Goal: Task Accomplishment & Management: Manage account settings

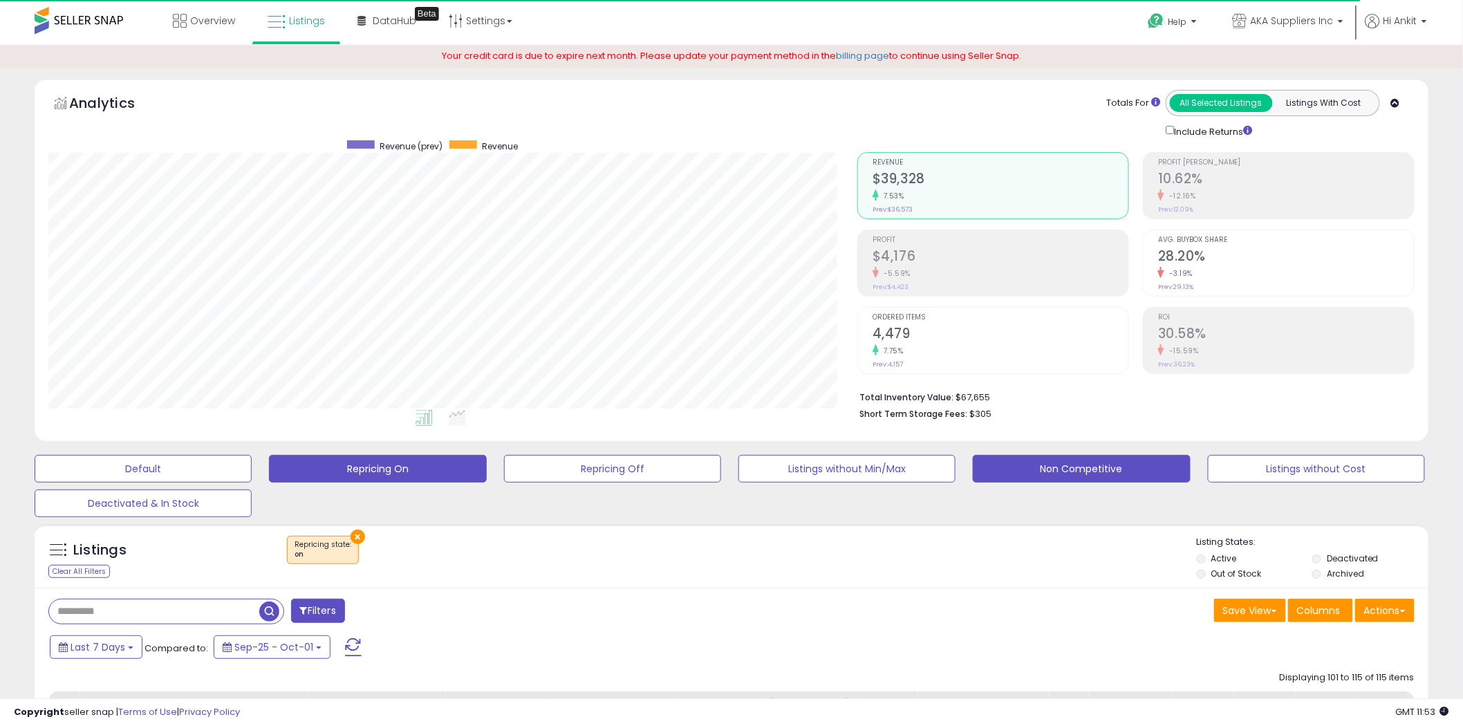
click at [1076, 469] on button "Non Competitive" at bounding box center [1081, 469] width 217 height 28
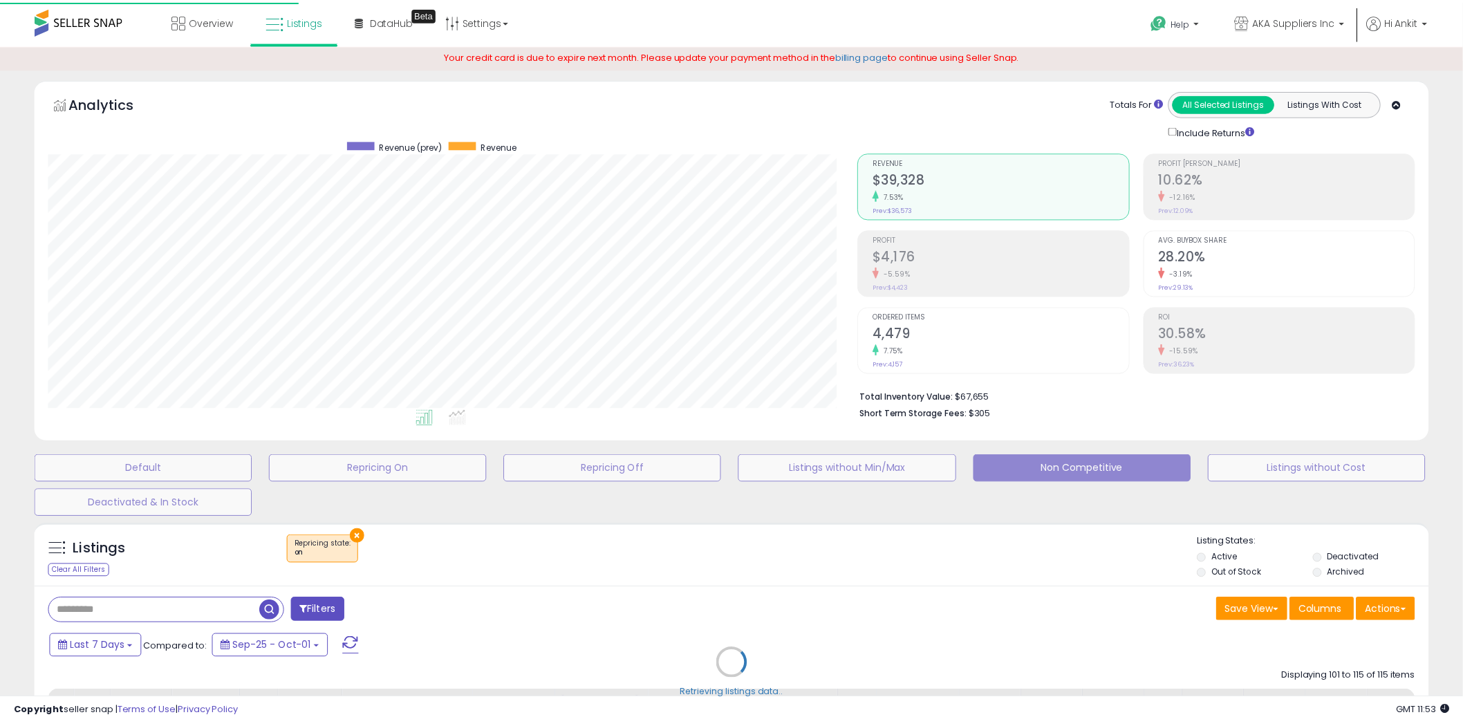
scroll to position [284, 817]
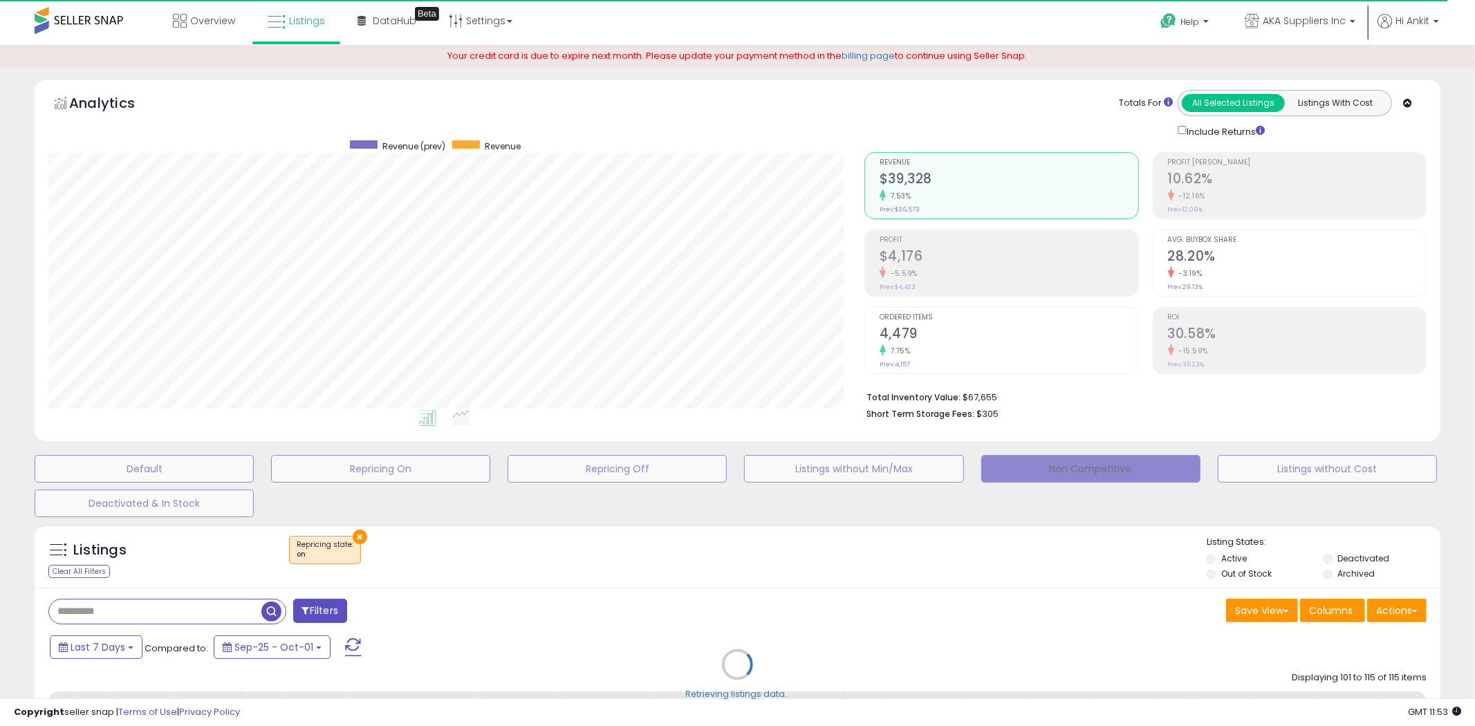
select select "**"
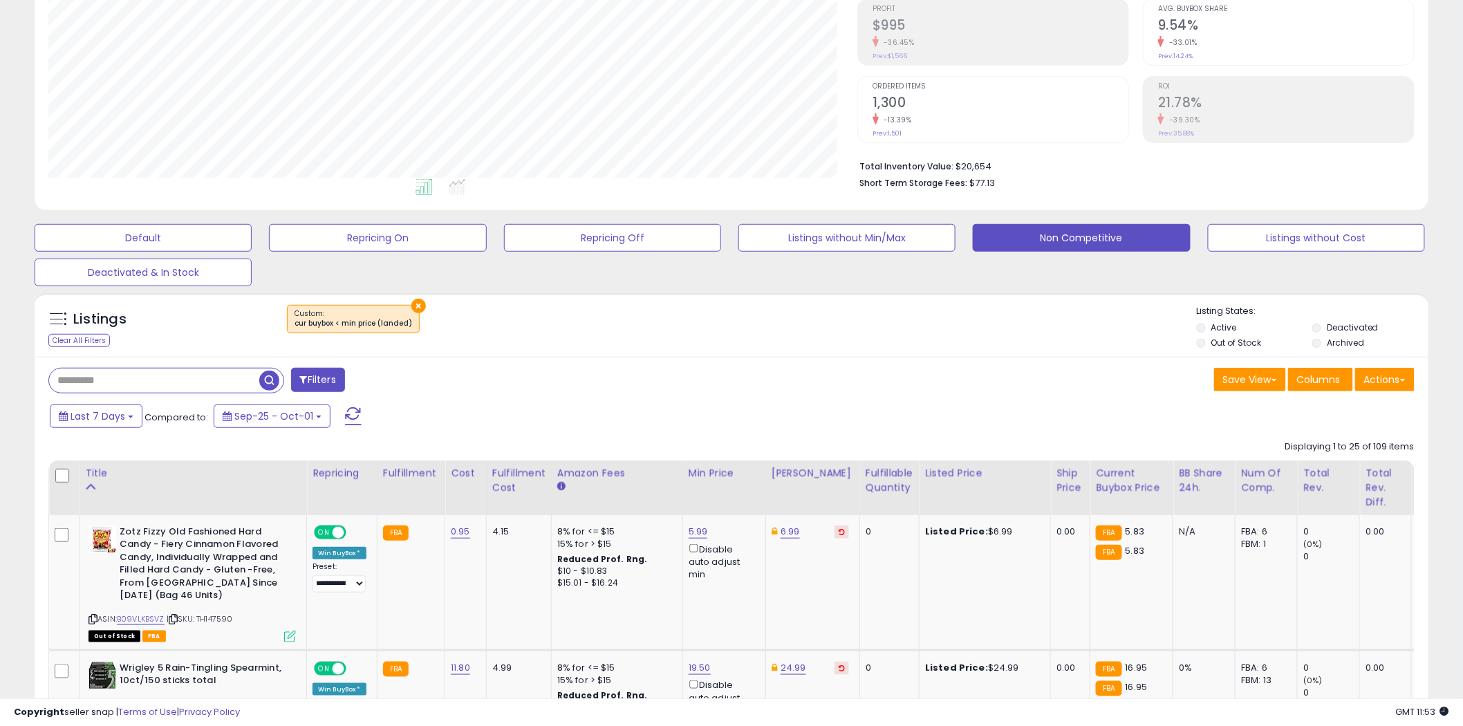
scroll to position [230, 0]
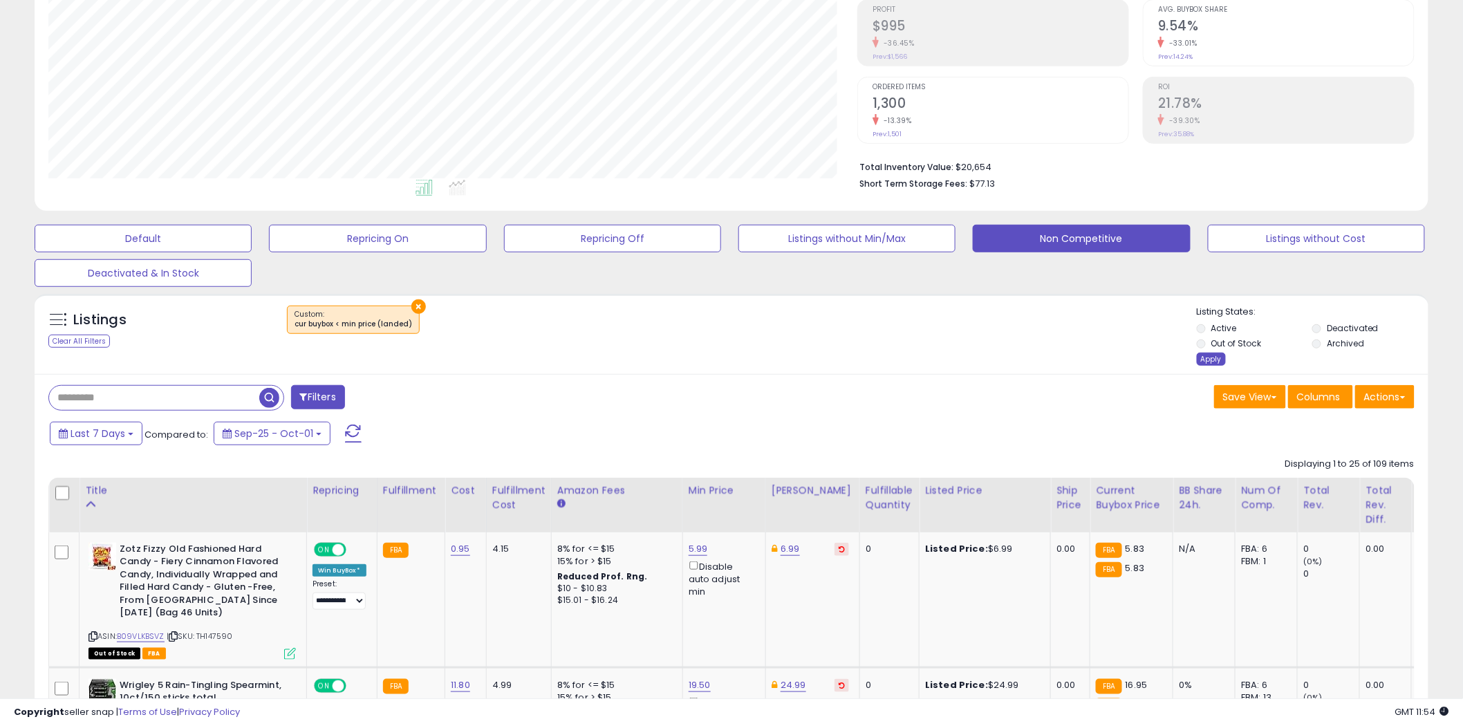
click at [1210, 358] on div "Apply" at bounding box center [1211, 359] width 29 height 13
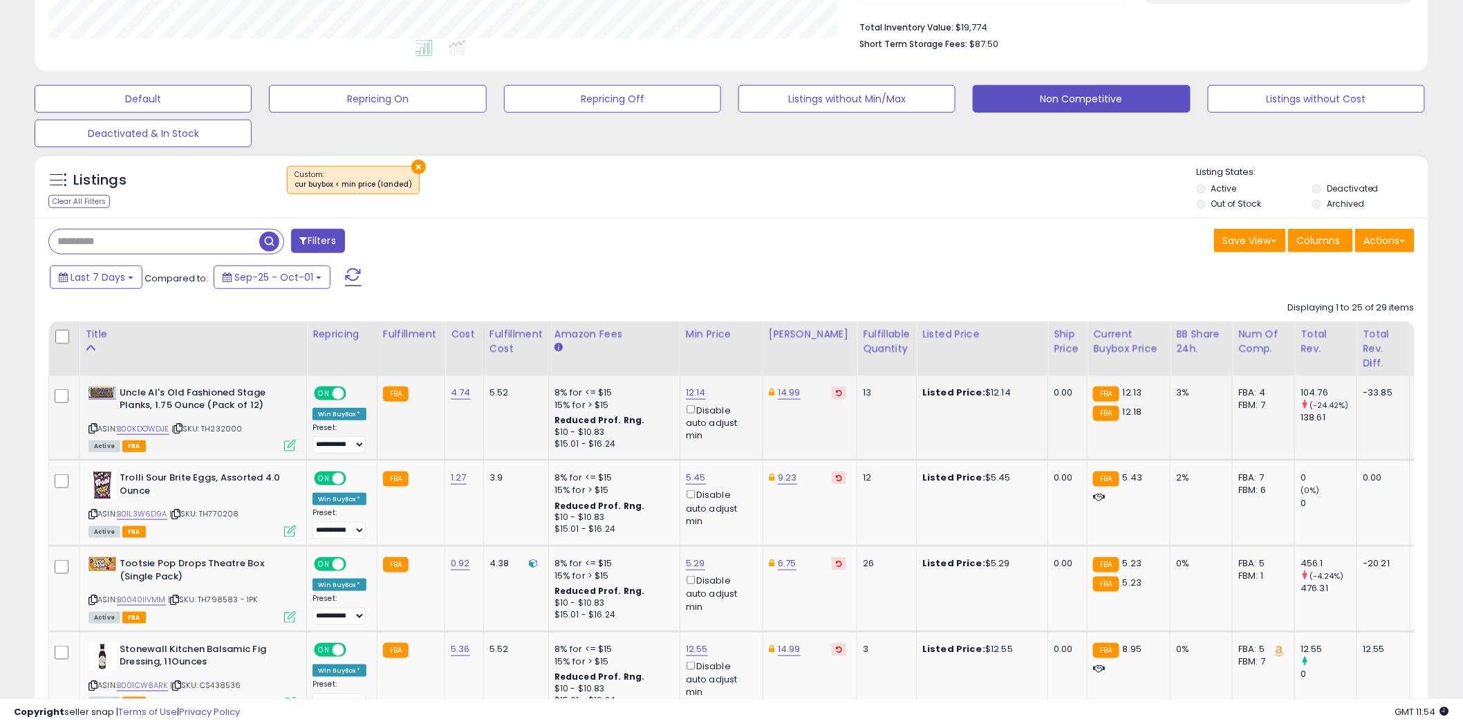
scroll to position [384, 0]
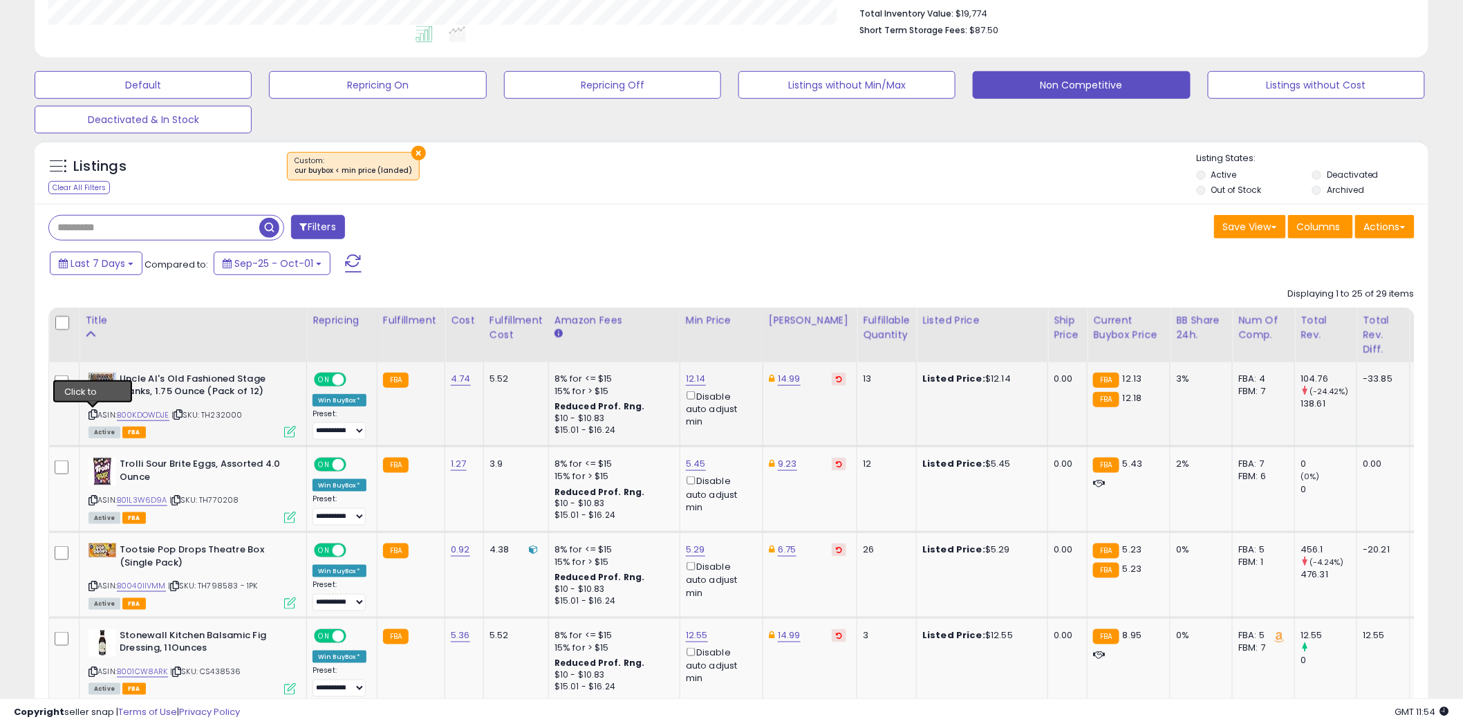
click at [93, 416] on icon at bounding box center [93, 415] width 9 height 8
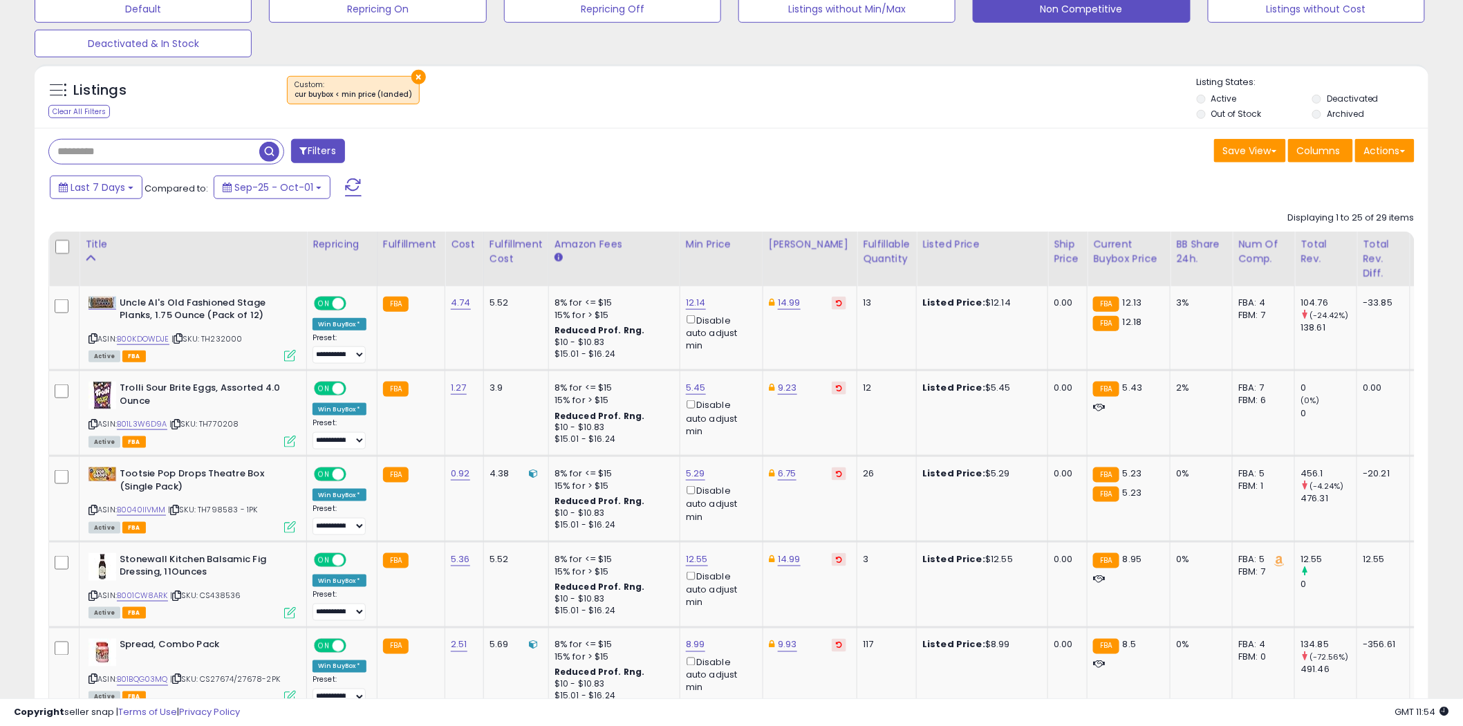
scroll to position [461, 0]
click at [93, 422] on icon at bounding box center [93, 424] width 9 height 8
click at [140, 423] on link "B01L3W6D9A" at bounding box center [142, 424] width 50 height 12
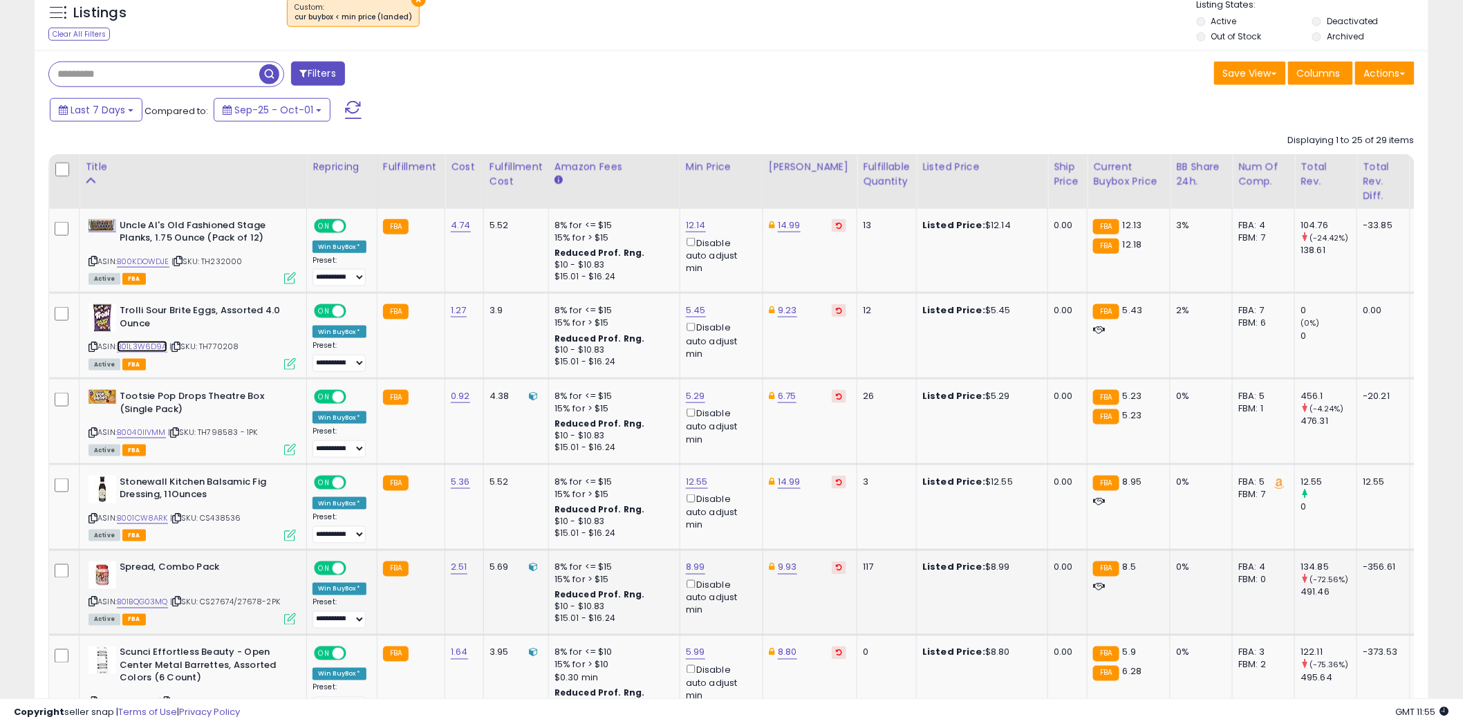
scroll to position [614, 0]
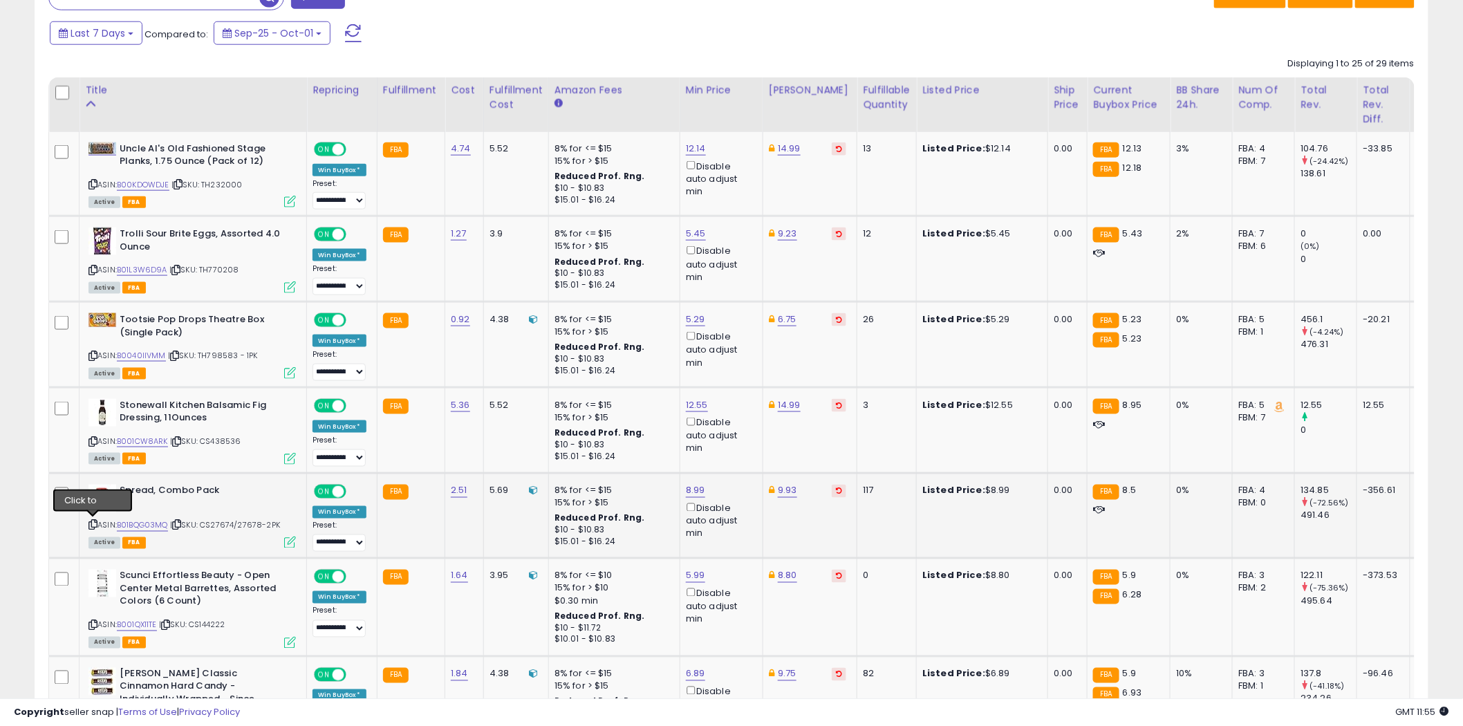
click at [95, 523] on icon at bounding box center [93, 525] width 9 height 8
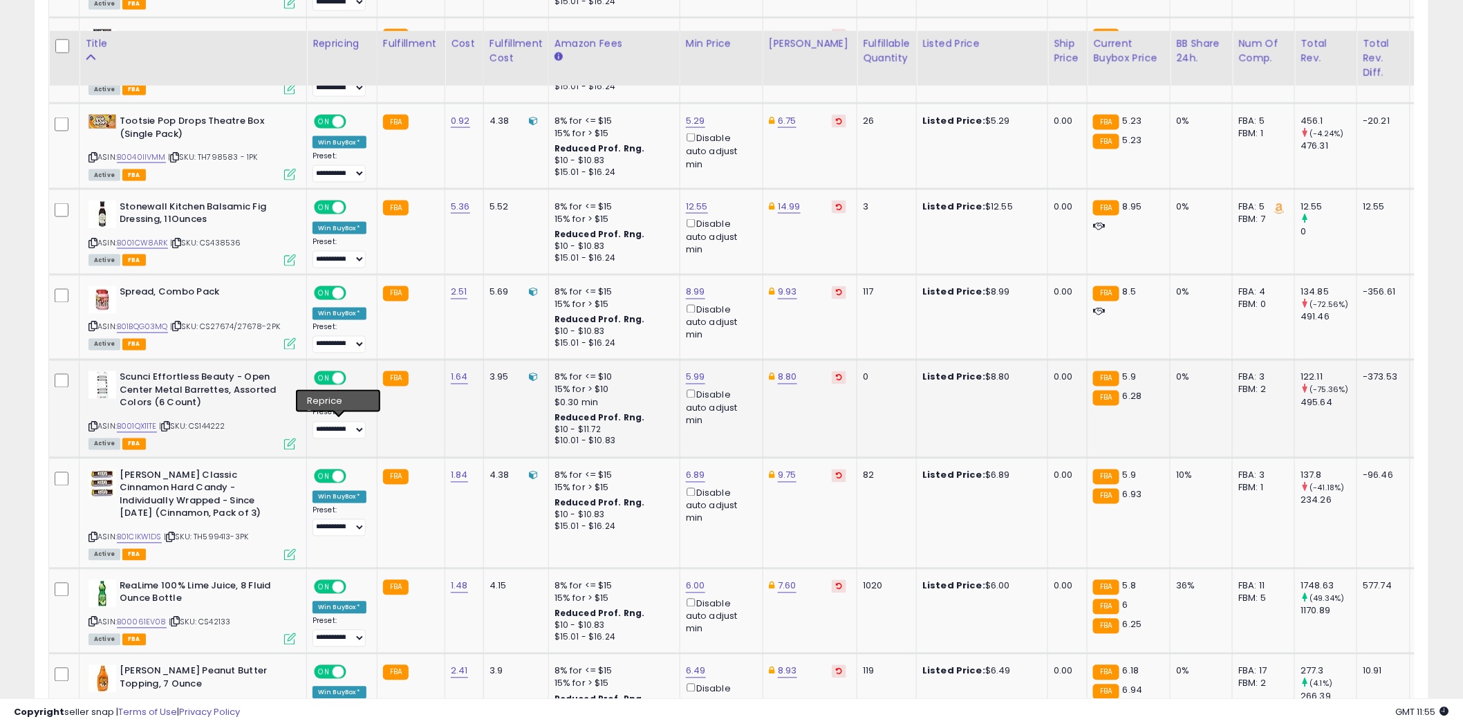
scroll to position [845, 0]
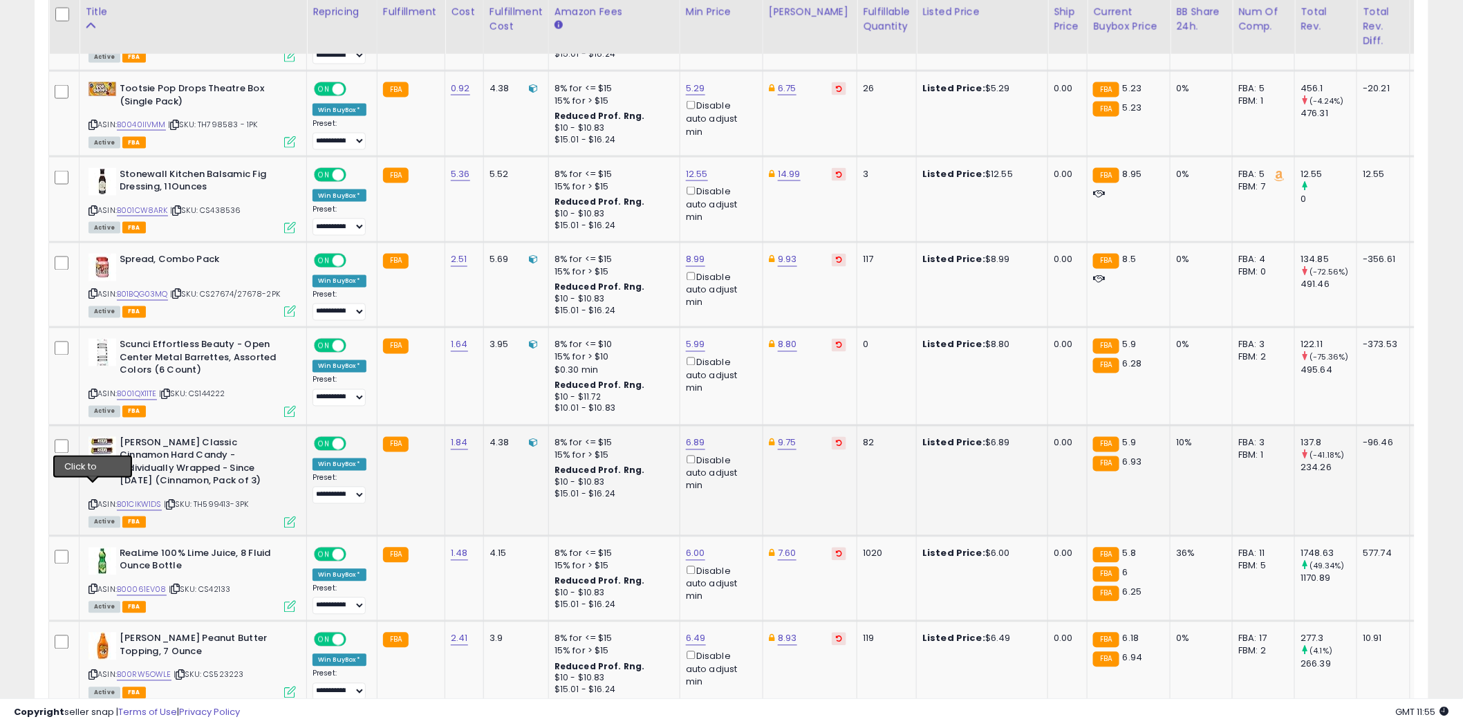
click at [93, 501] on icon at bounding box center [93, 505] width 9 height 8
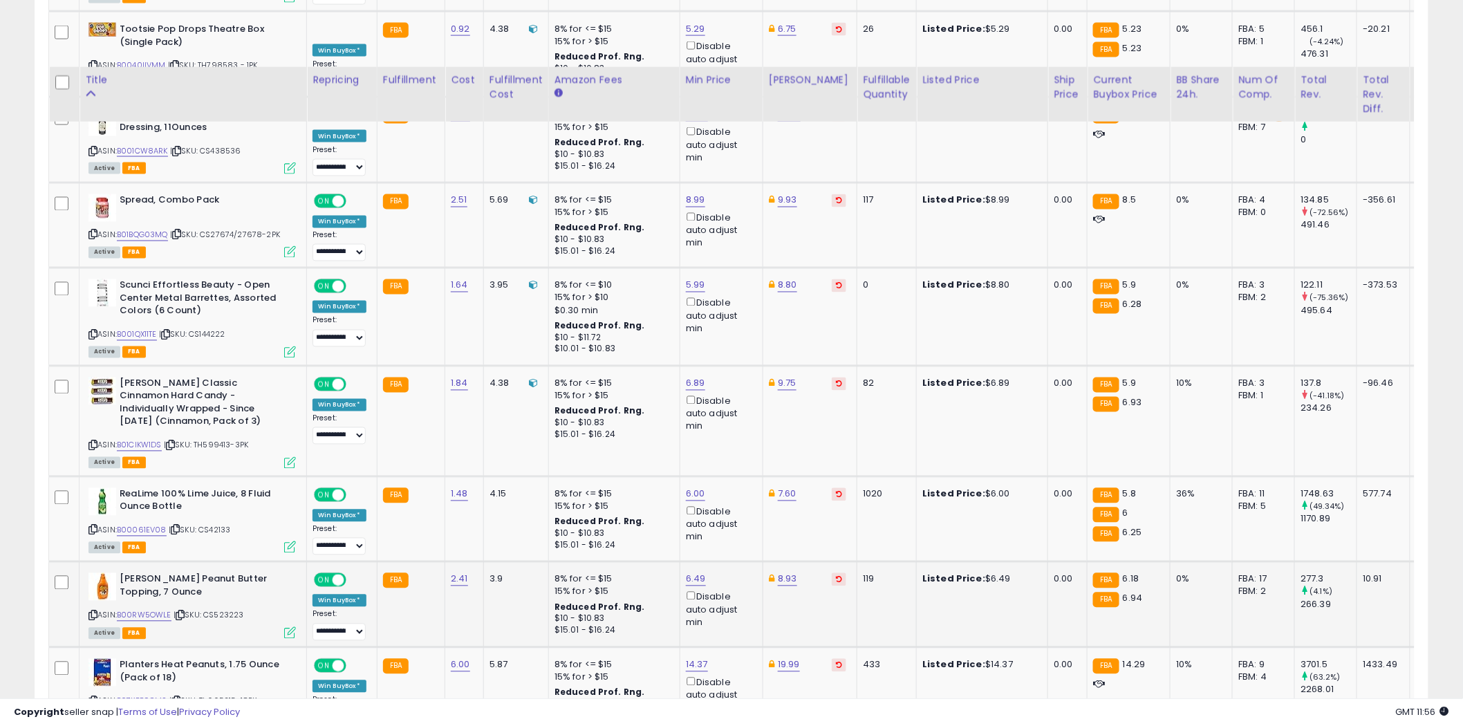
scroll to position [999, 0]
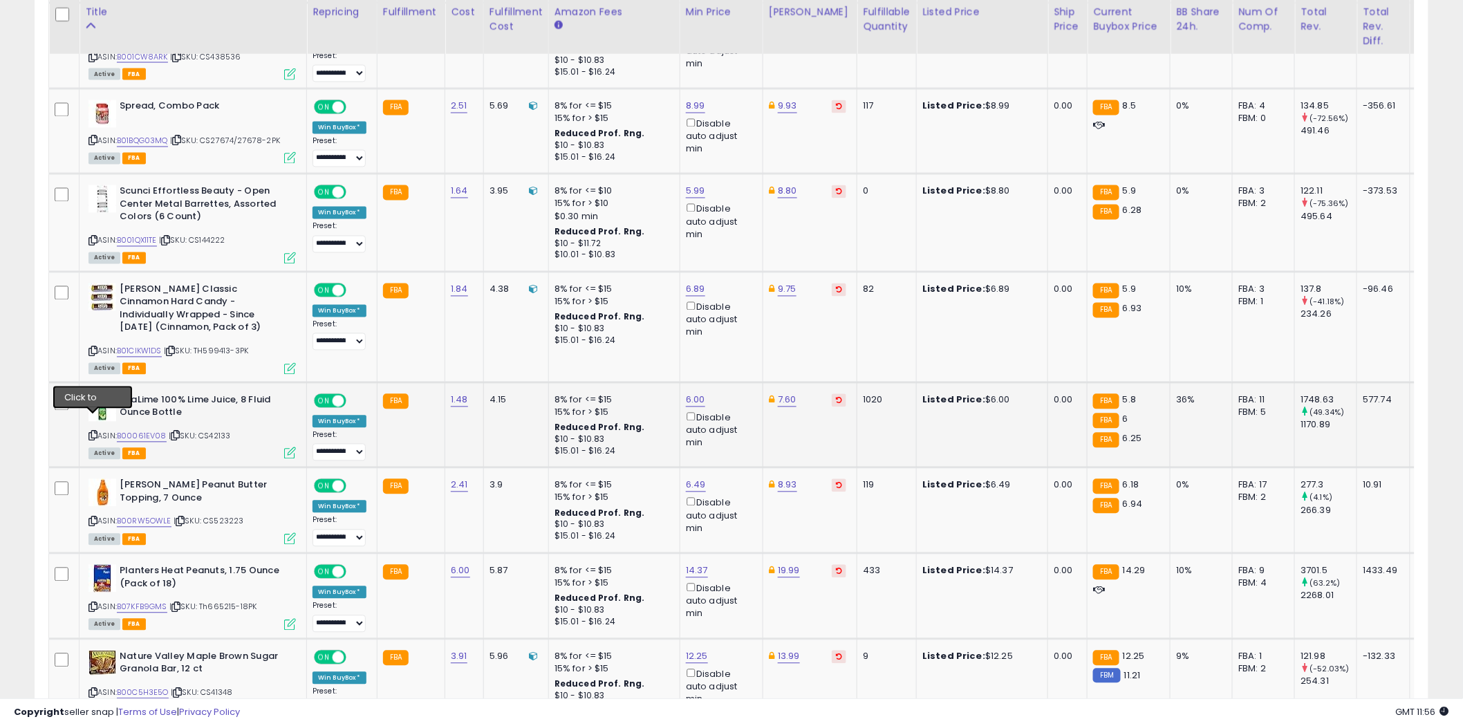
click at [93, 432] on icon at bounding box center [93, 436] width 9 height 8
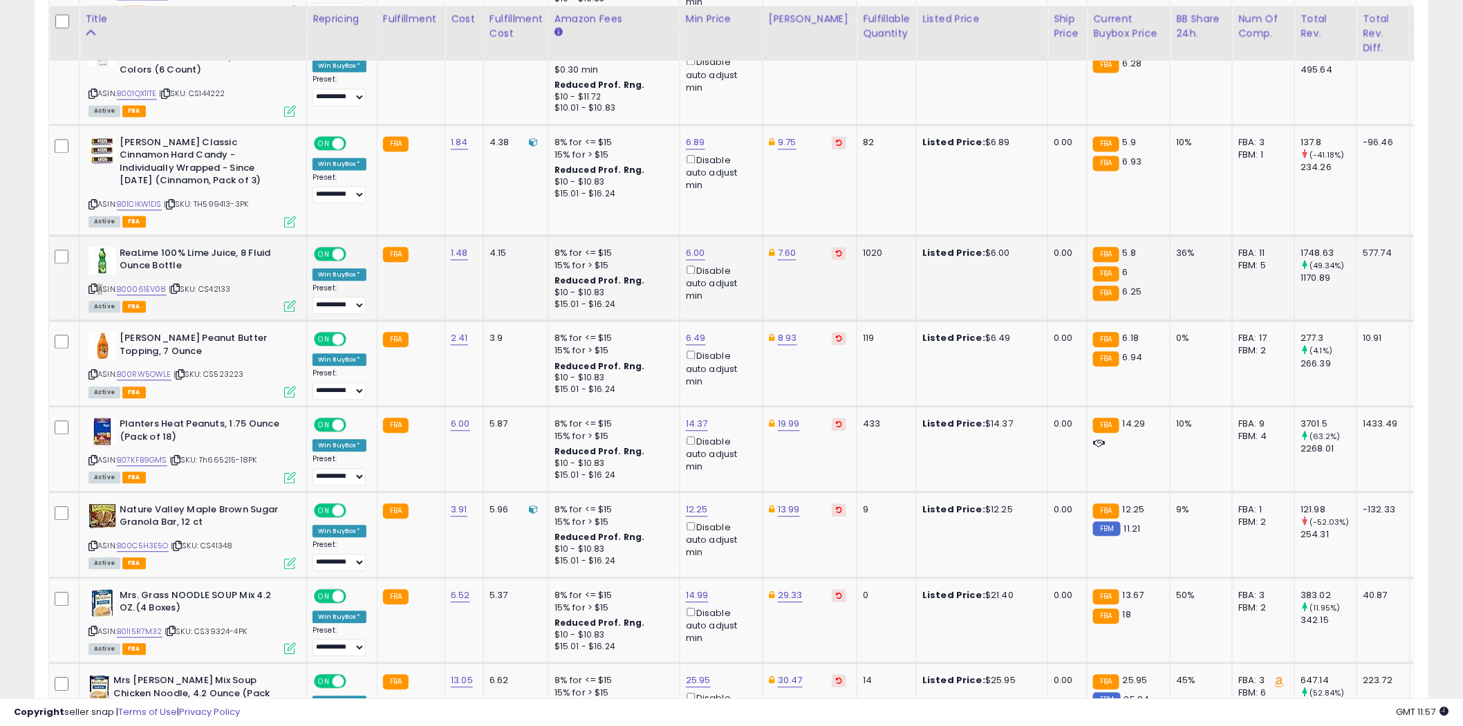
scroll to position [1152, 0]
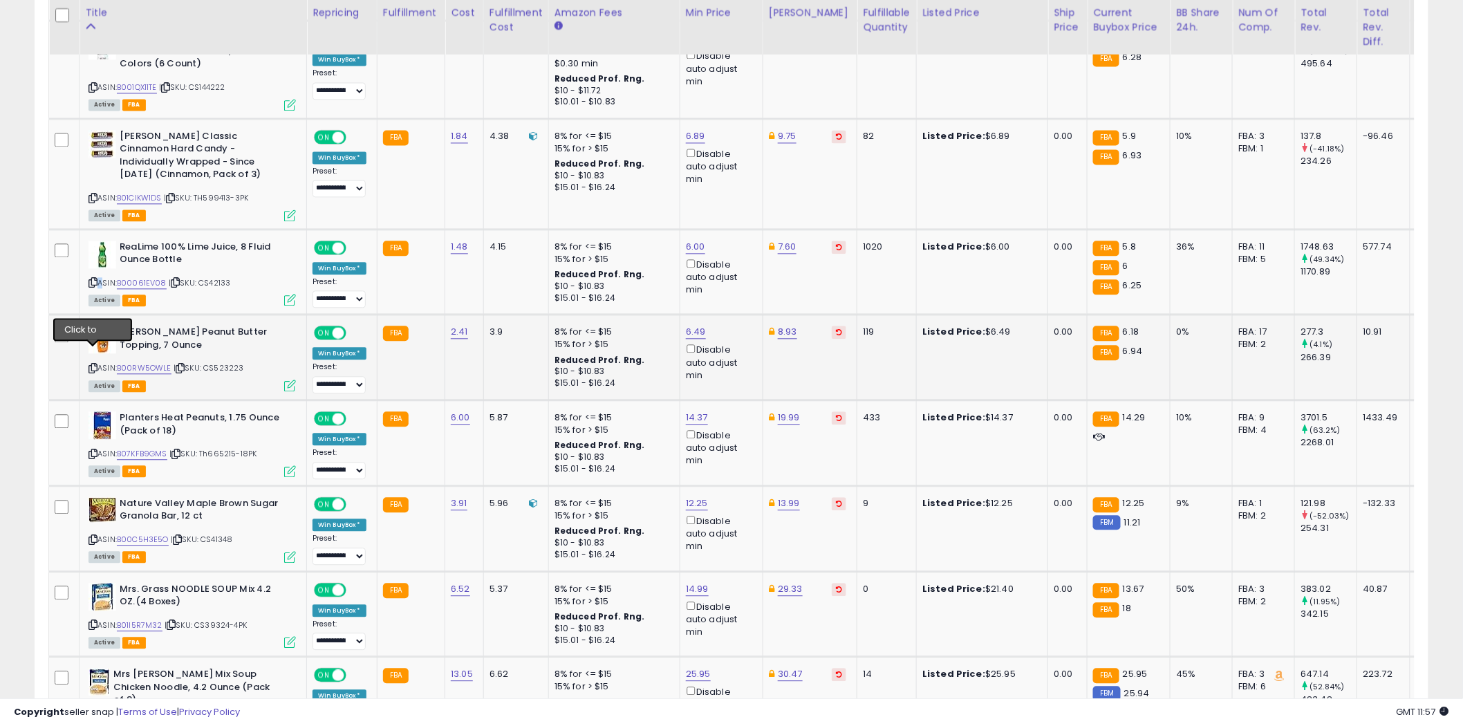
click at [94, 364] on icon at bounding box center [93, 368] width 9 height 8
click at [147, 277] on link "B00061EV08" at bounding box center [142, 283] width 50 height 12
click at [689, 240] on link "6.00" at bounding box center [695, 247] width 19 height 14
type input "*"
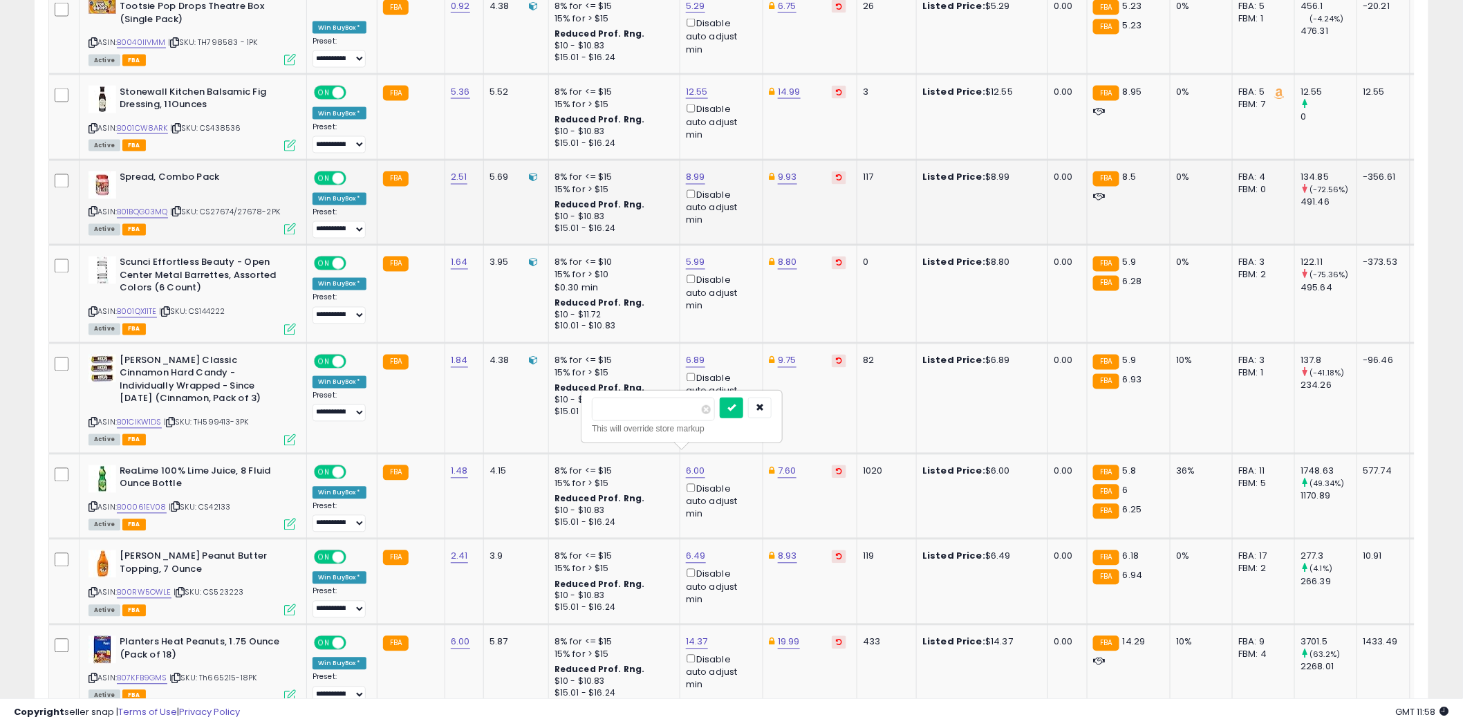
scroll to position [845, 0]
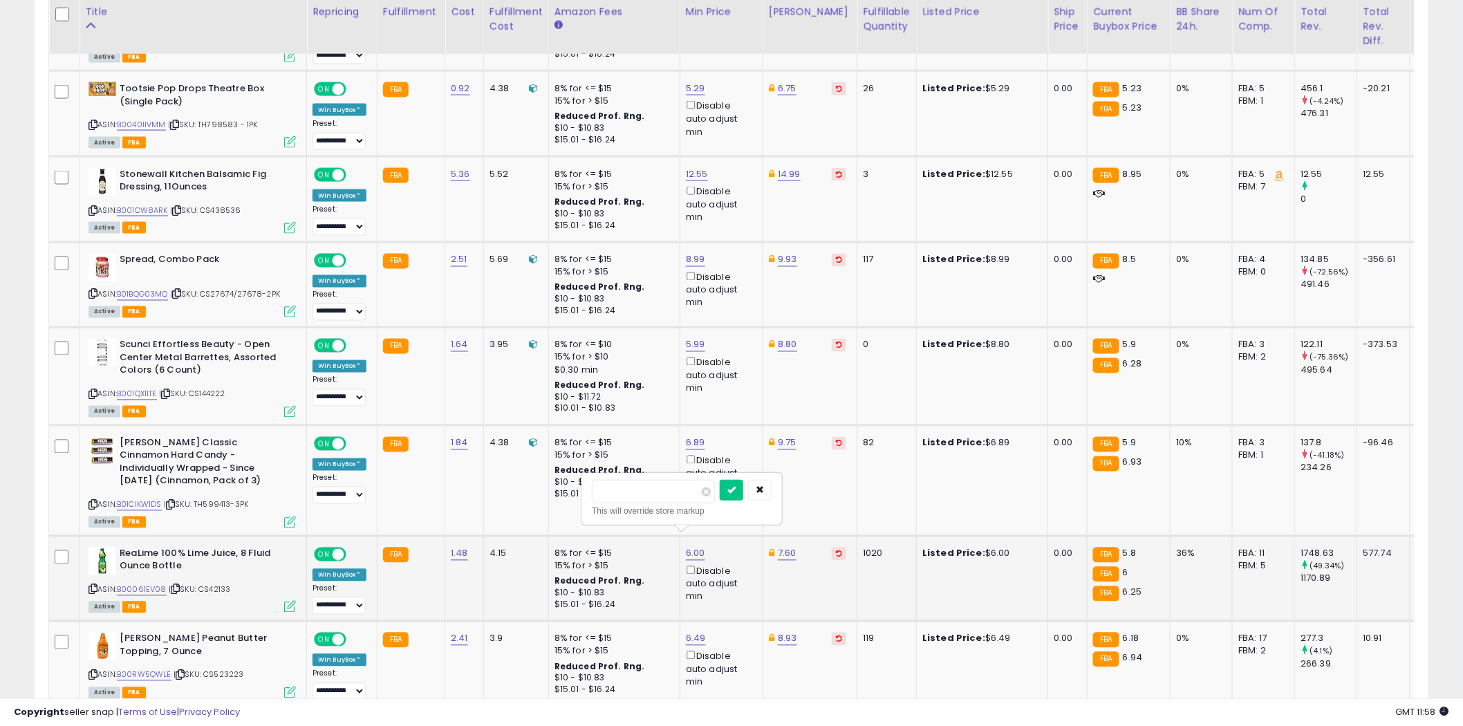
type input "****"
click at [741, 494] on div "****" at bounding box center [682, 492] width 180 height 24
click at [736, 487] on icon "submit" at bounding box center [731, 489] width 8 height 8
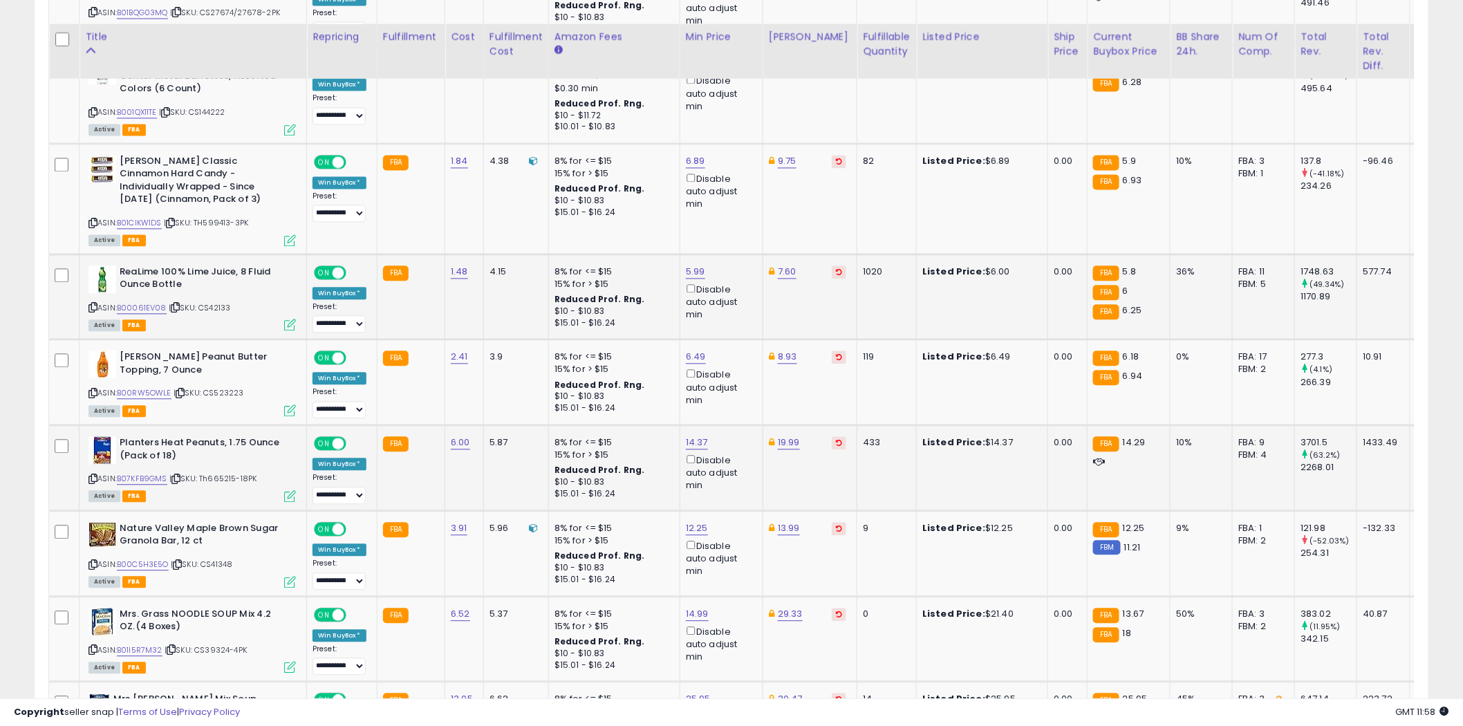
scroll to position [1152, 0]
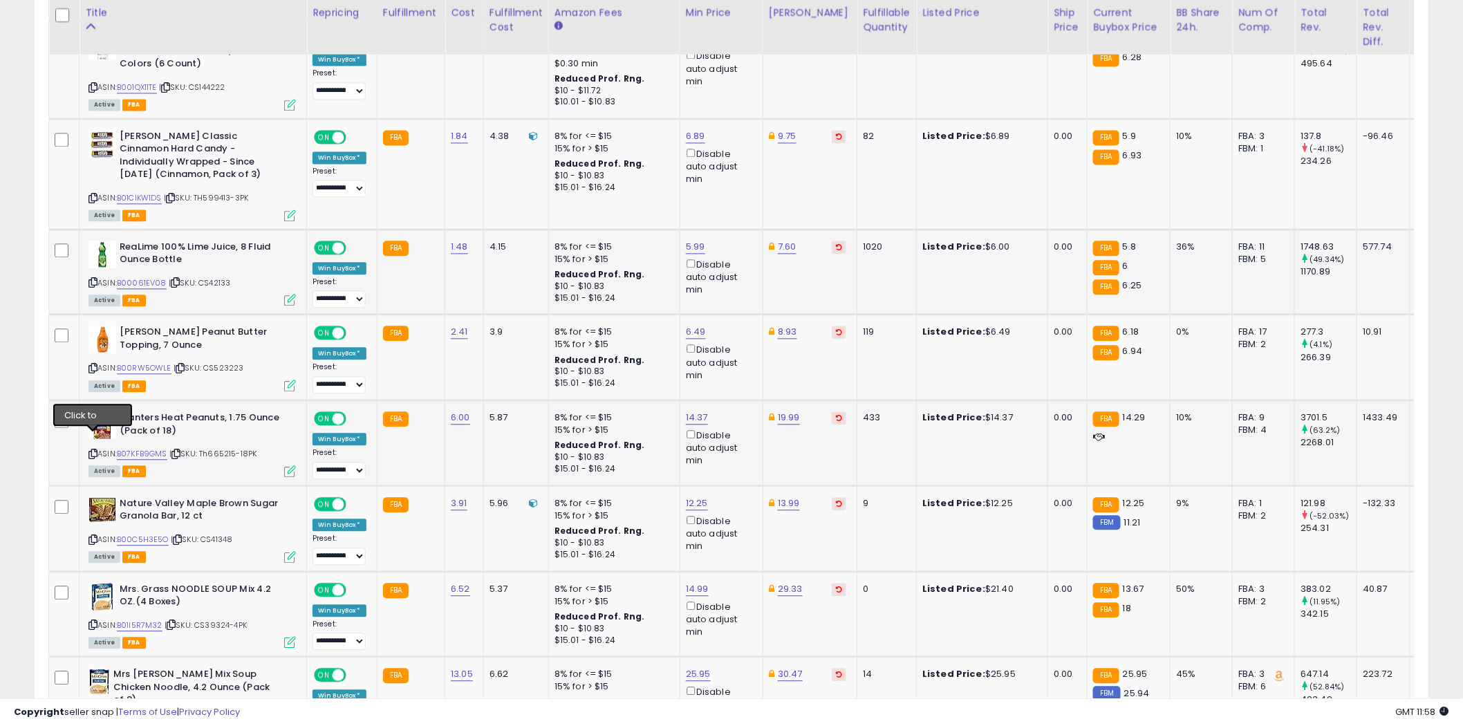
click at [93, 450] on icon at bounding box center [93, 454] width 9 height 8
click at [701, 411] on link "14.37" at bounding box center [697, 418] width 22 height 14
type input "****"
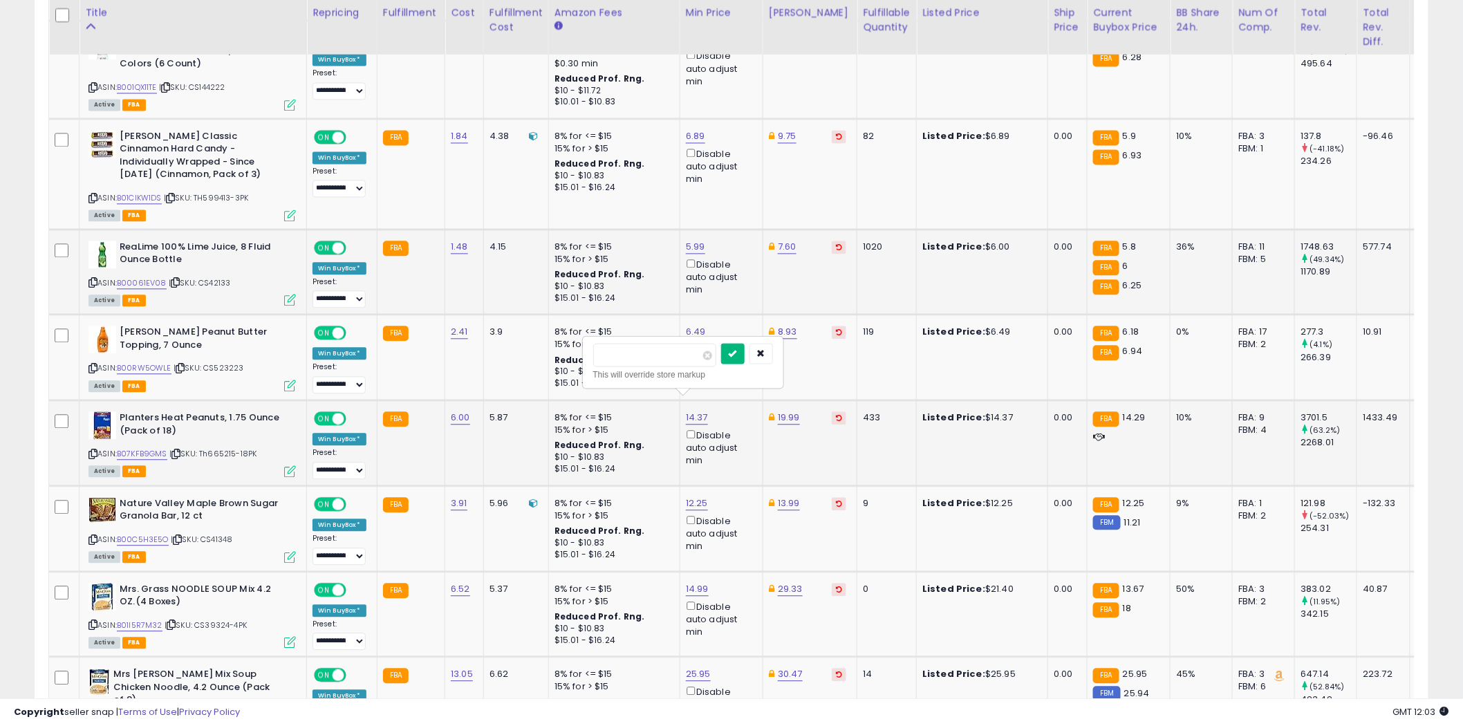
click at [737, 356] on icon "submit" at bounding box center [733, 353] width 8 height 8
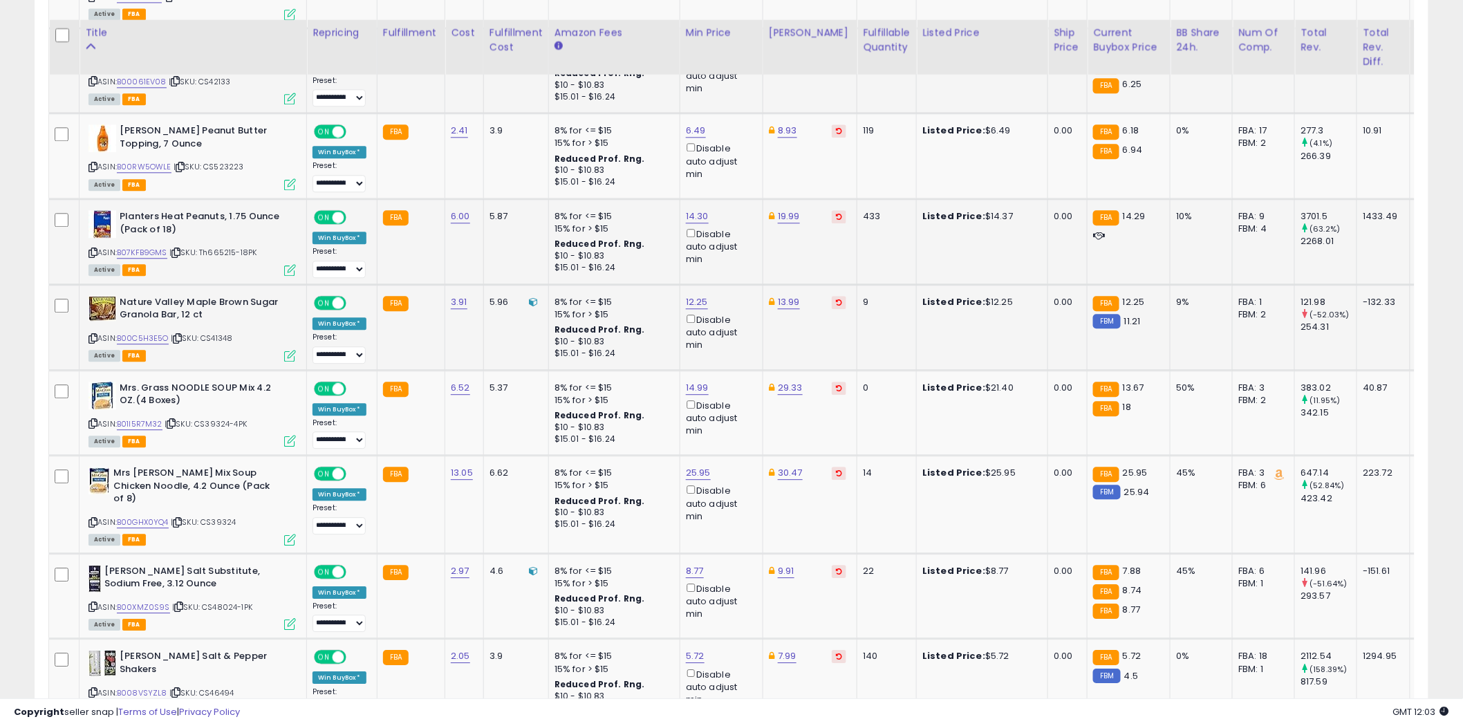
scroll to position [1383, 0]
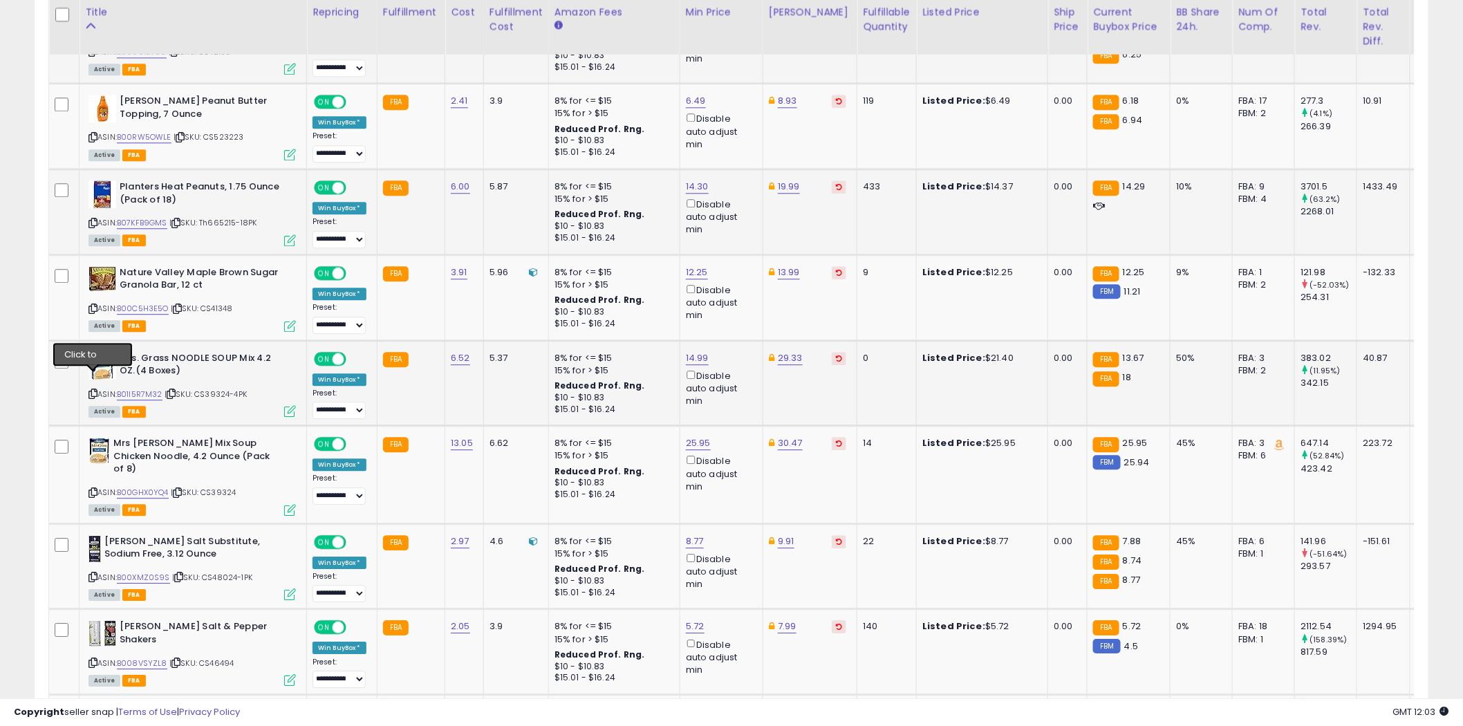
click at [94, 390] on icon at bounding box center [93, 394] width 9 height 8
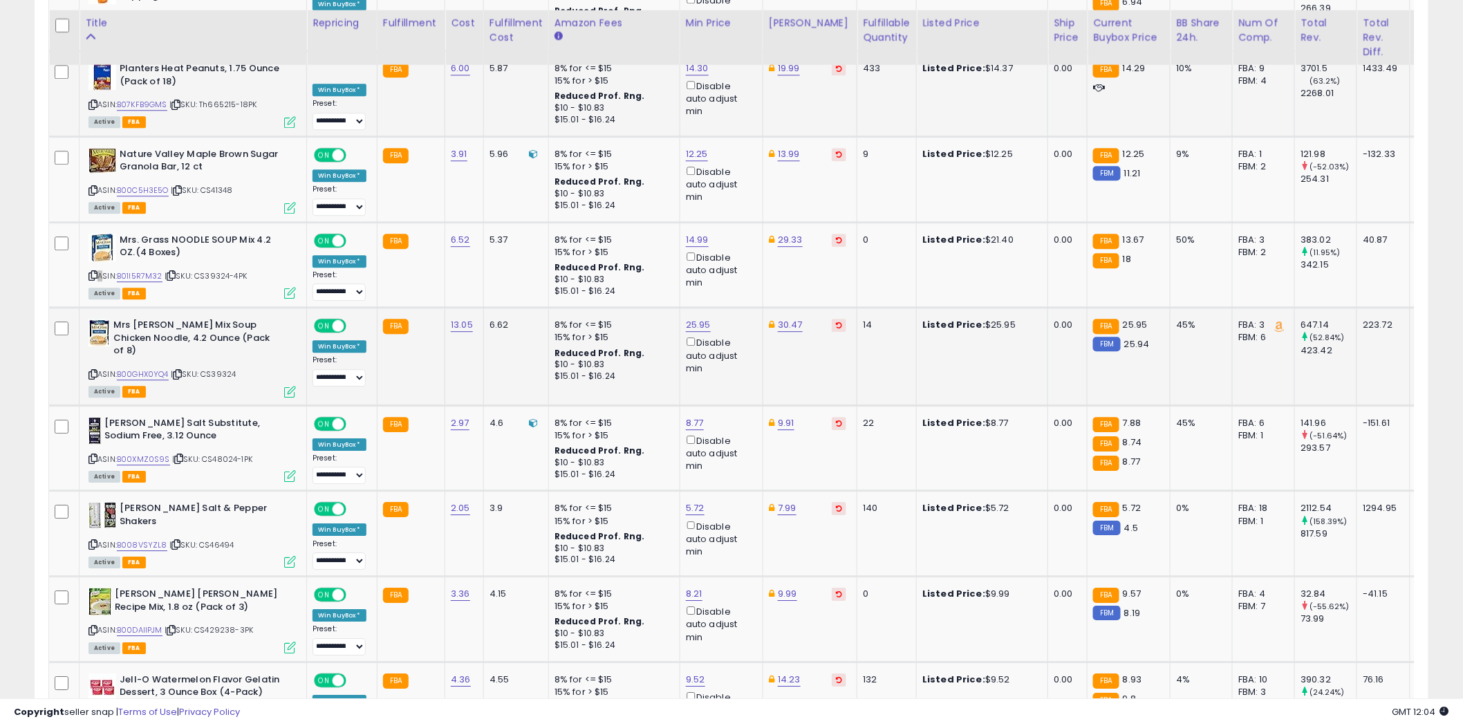
scroll to position [1537, 0]
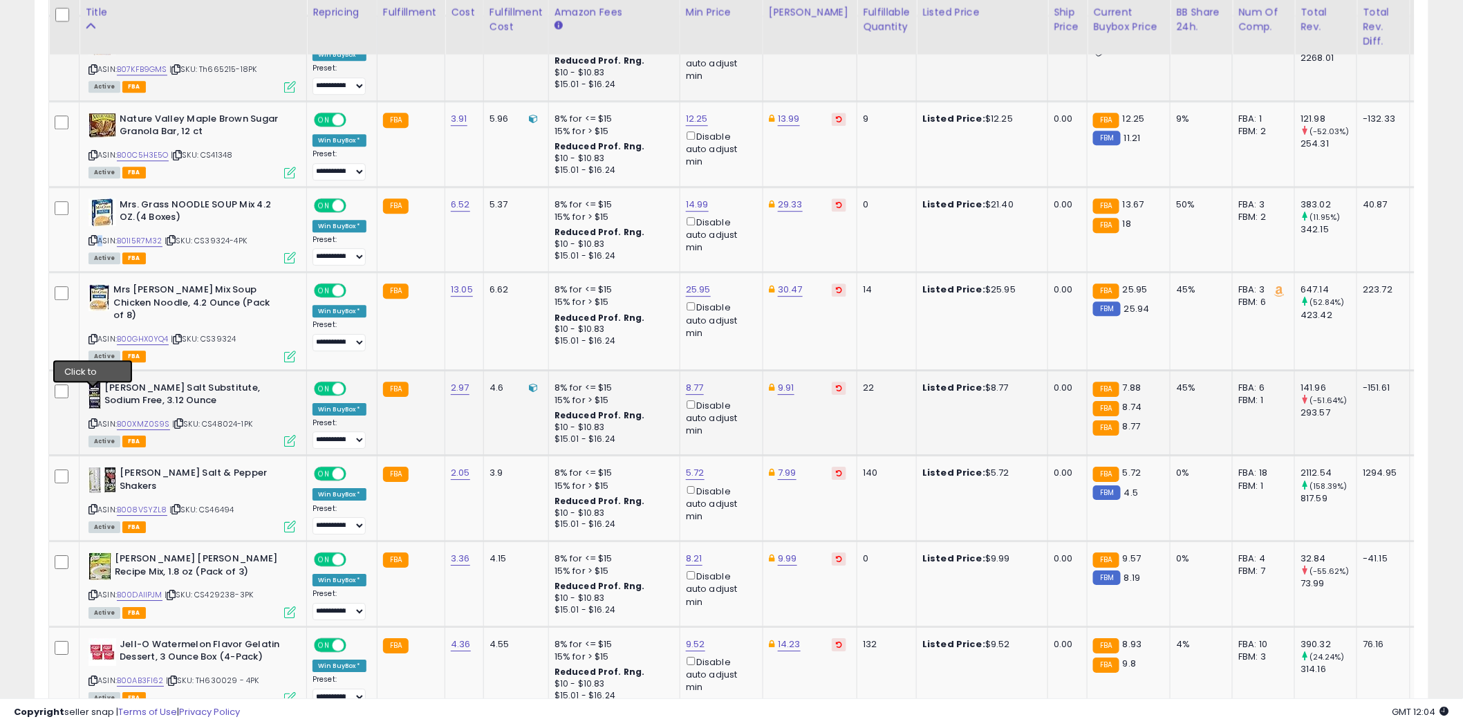
click at [92, 420] on icon at bounding box center [93, 424] width 9 height 8
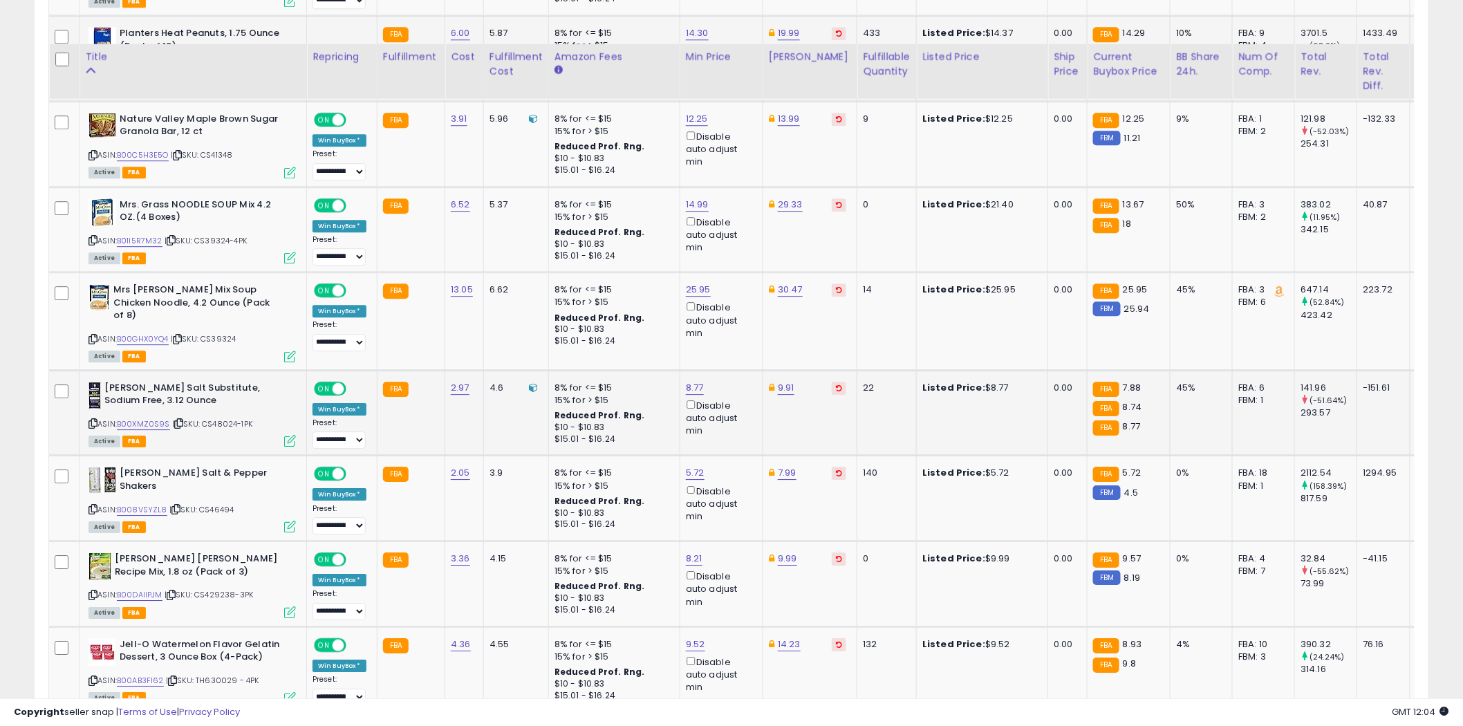
scroll to position [1613, 0]
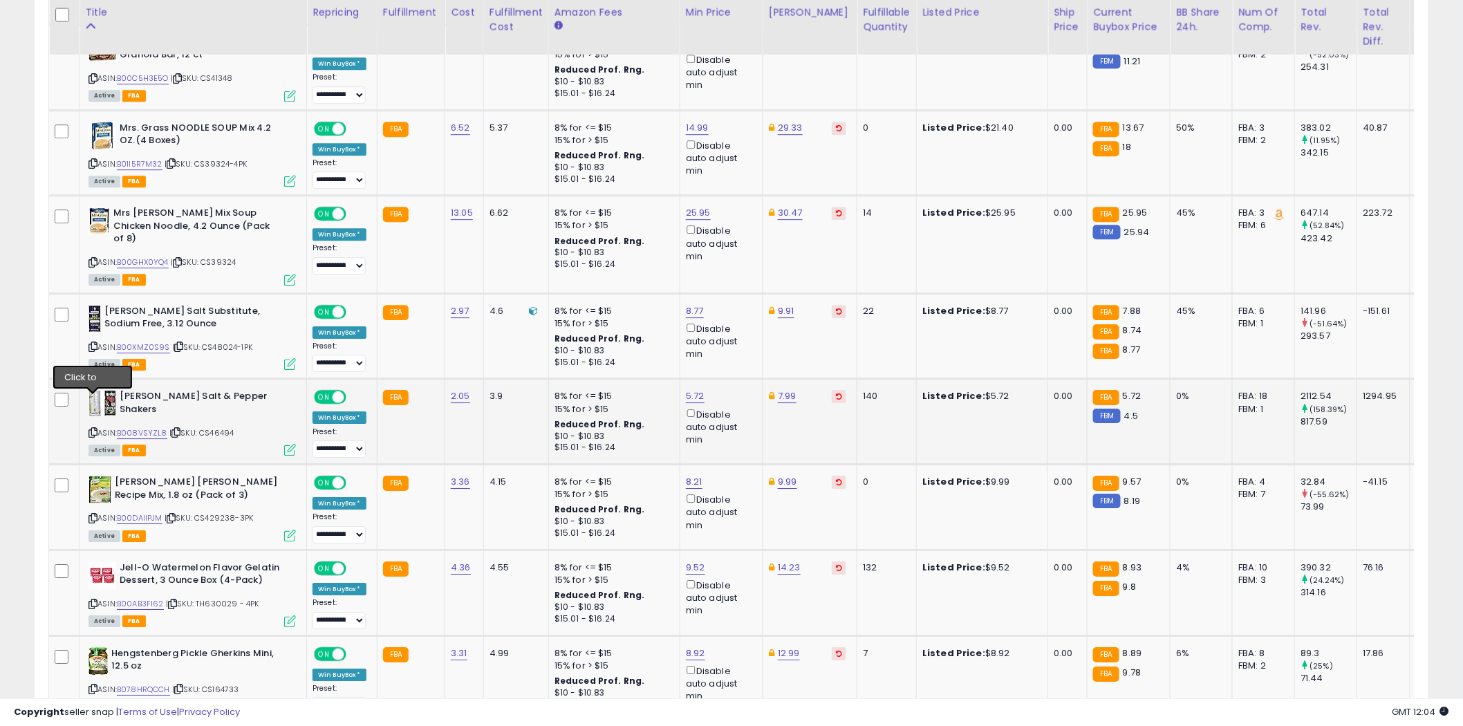
click at [93, 429] on icon at bounding box center [93, 433] width 9 height 8
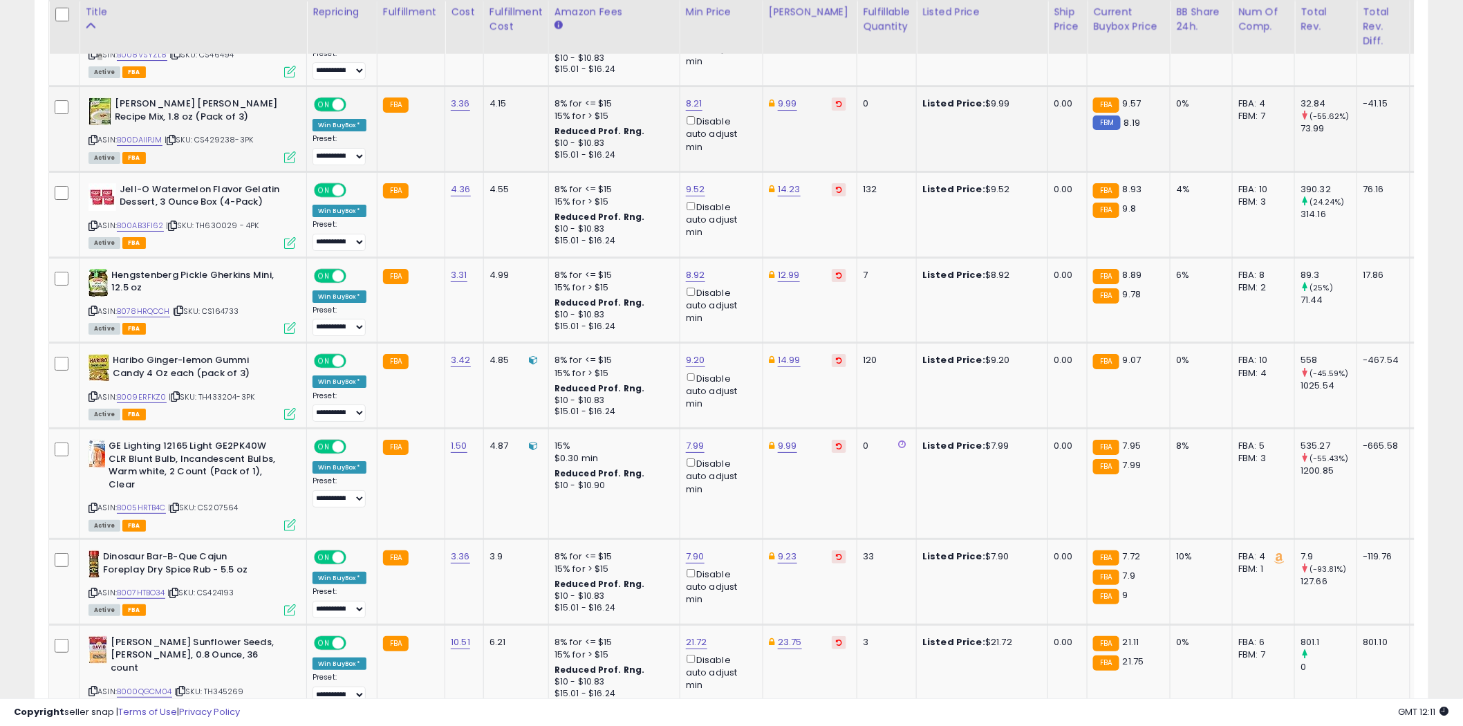
scroll to position [1997, 0]
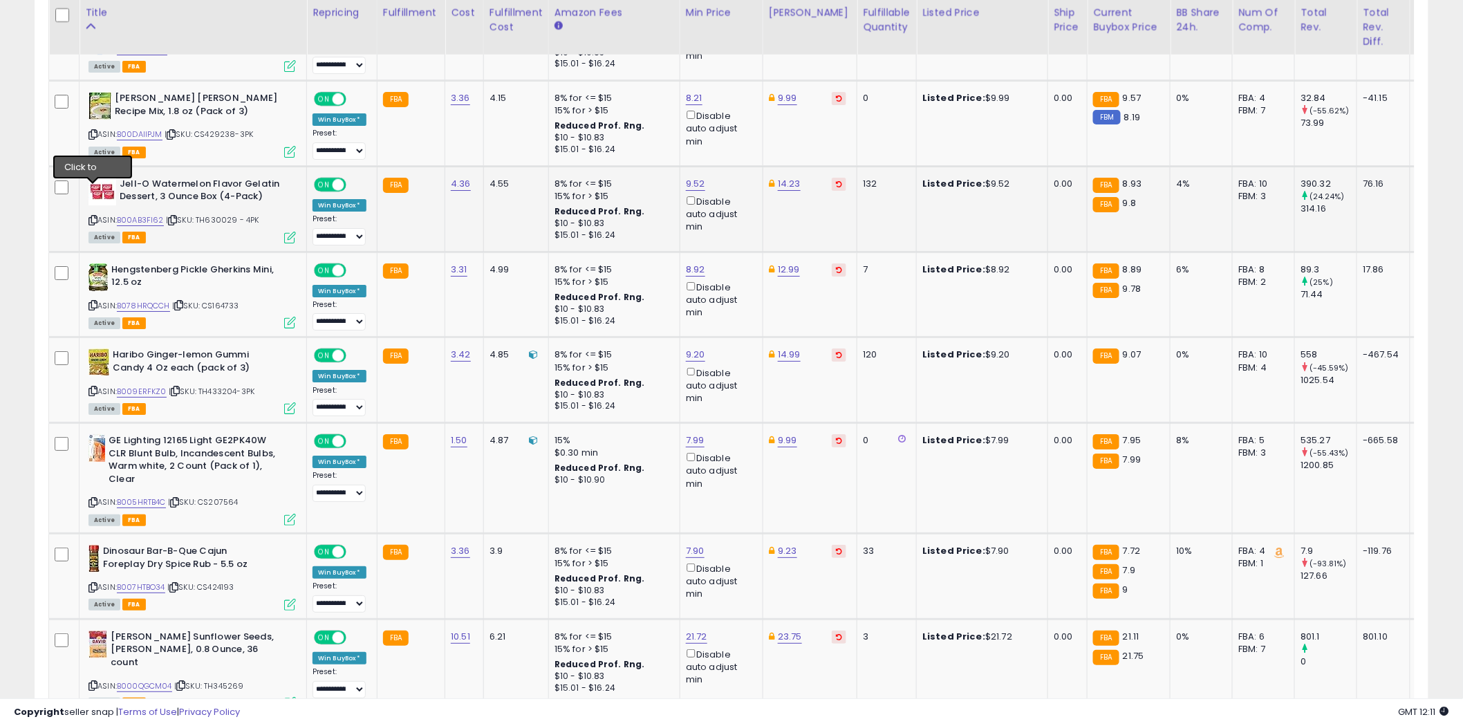
click at [94, 216] on icon at bounding box center [93, 220] width 9 height 8
click at [93, 302] on icon at bounding box center [93, 306] width 9 height 8
click at [696, 263] on link "8.92" at bounding box center [695, 270] width 19 height 14
type input "****"
click at [736, 188] on icon "submit" at bounding box center [731, 190] width 8 height 8
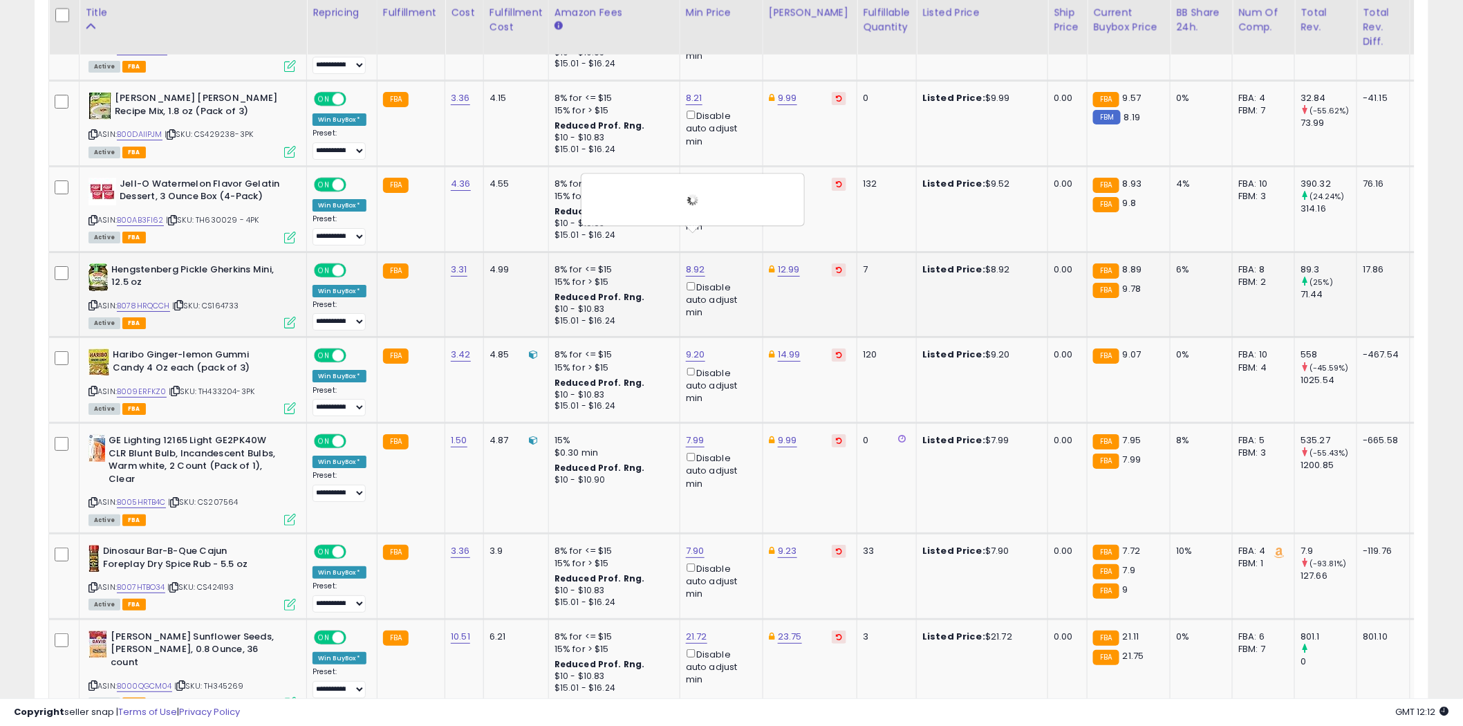
click at [752, 188] on div at bounding box center [693, 199] width 202 height 38
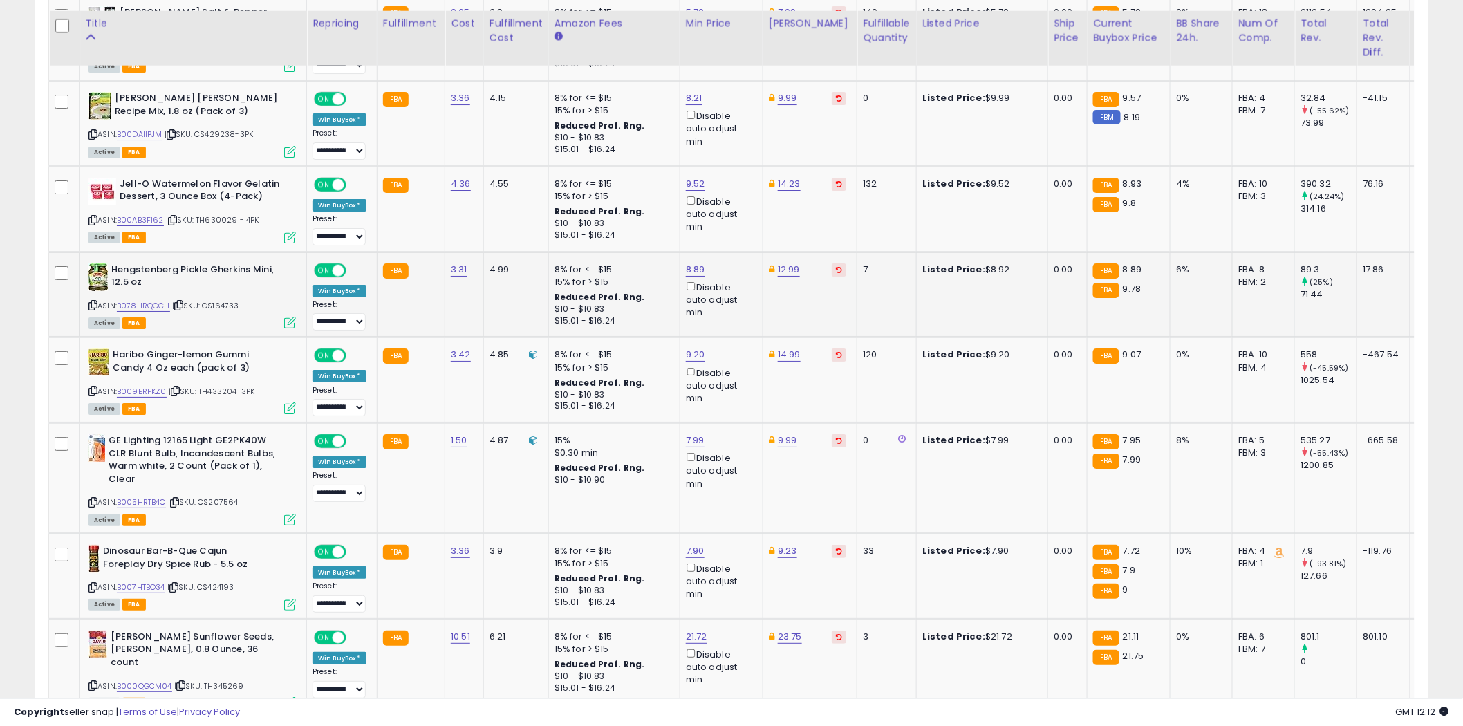
scroll to position [2075, 0]
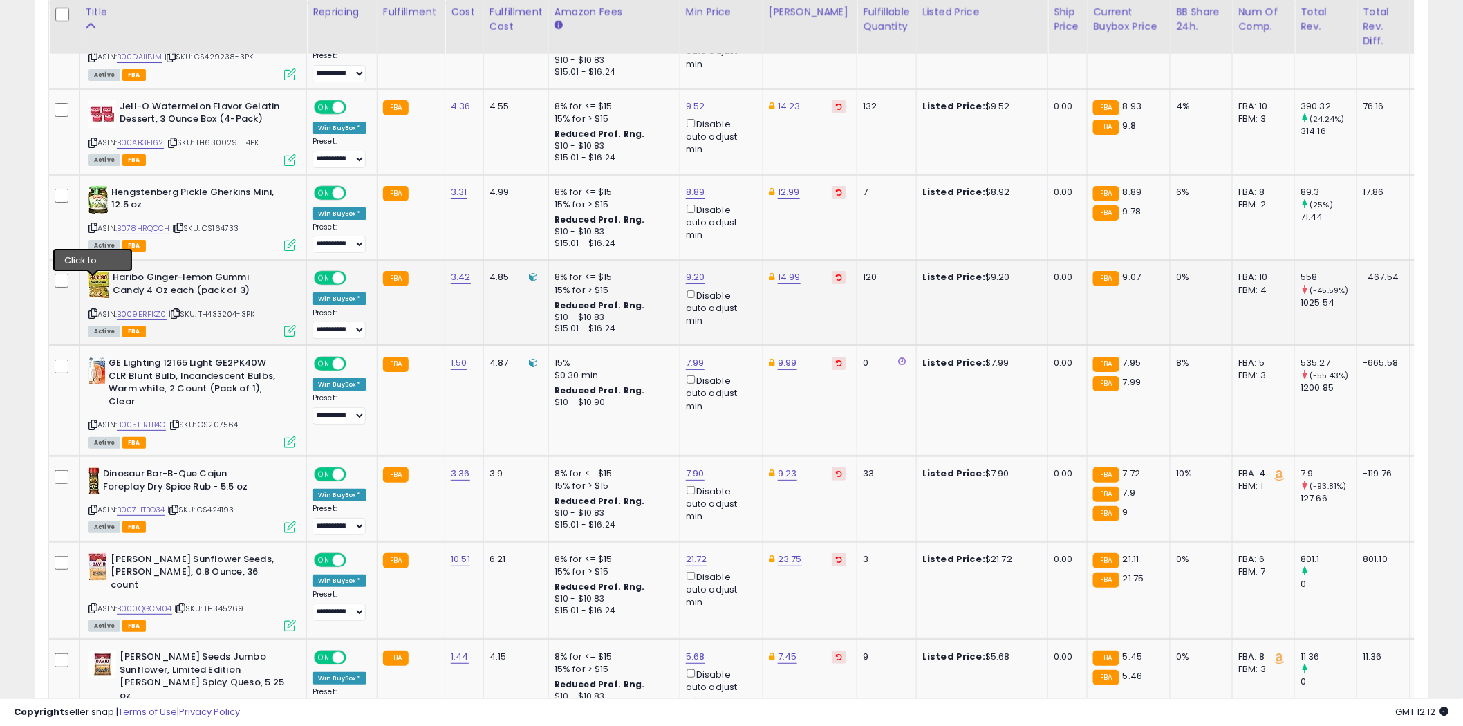
click at [93, 310] on icon at bounding box center [93, 314] width 9 height 8
click at [694, 270] on link "9.20" at bounding box center [695, 277] width 19 height 14
type input "****"
click at [736, 196] on icon "submit" at bounding box center [731, 198] width 8 height 8
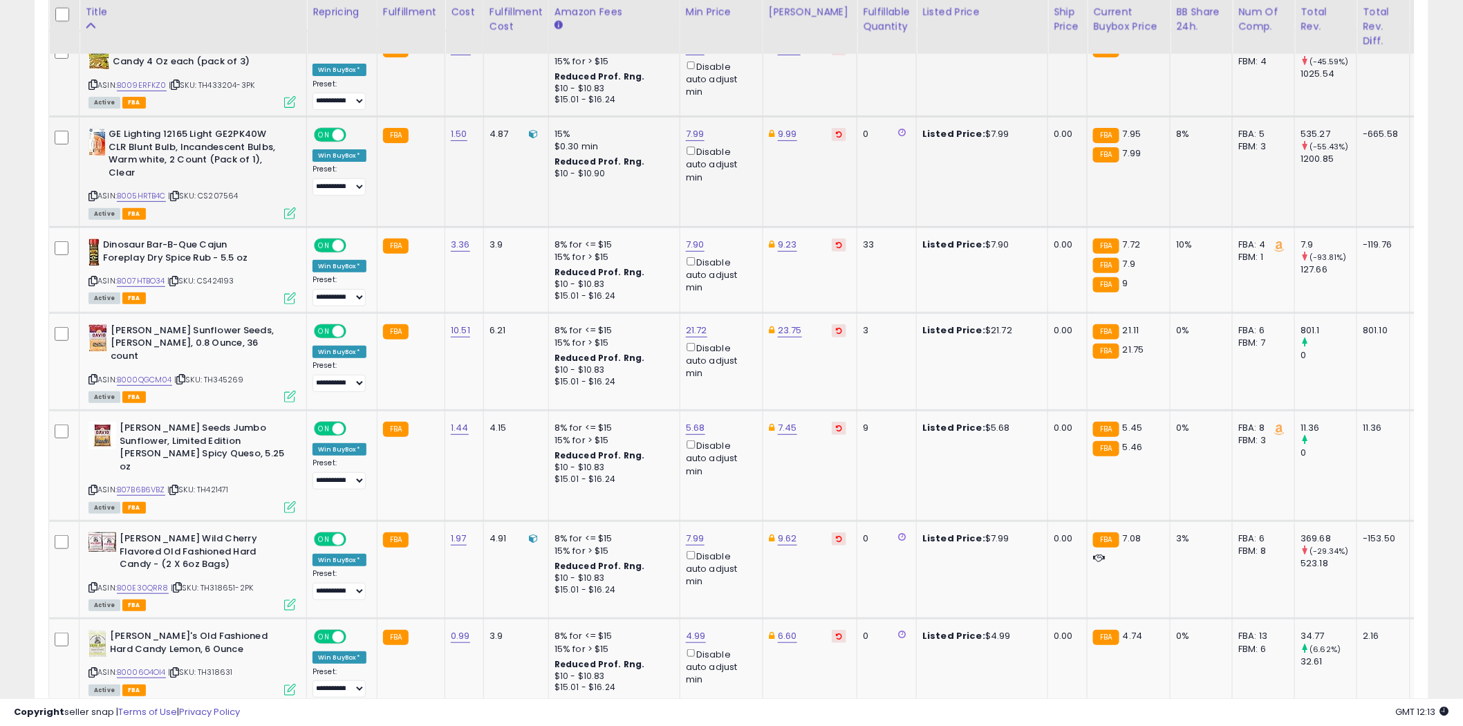
scroll to position [2305, 0]
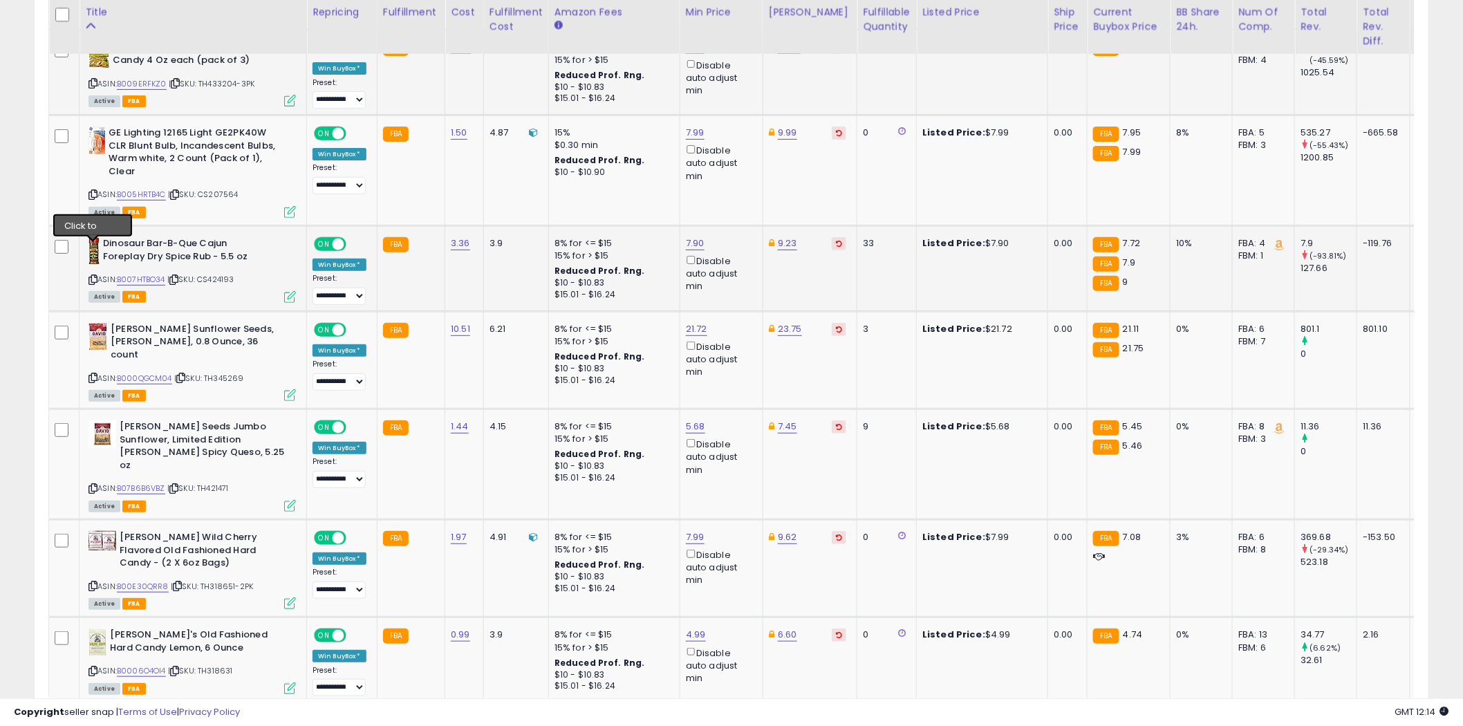
click at [93, 276] on icon at bounding box center [93, 280] width 9 height 8
click at [696, 237] on link "7.90" at bounding box center [695, 244] width 19 height 14
type input "****"
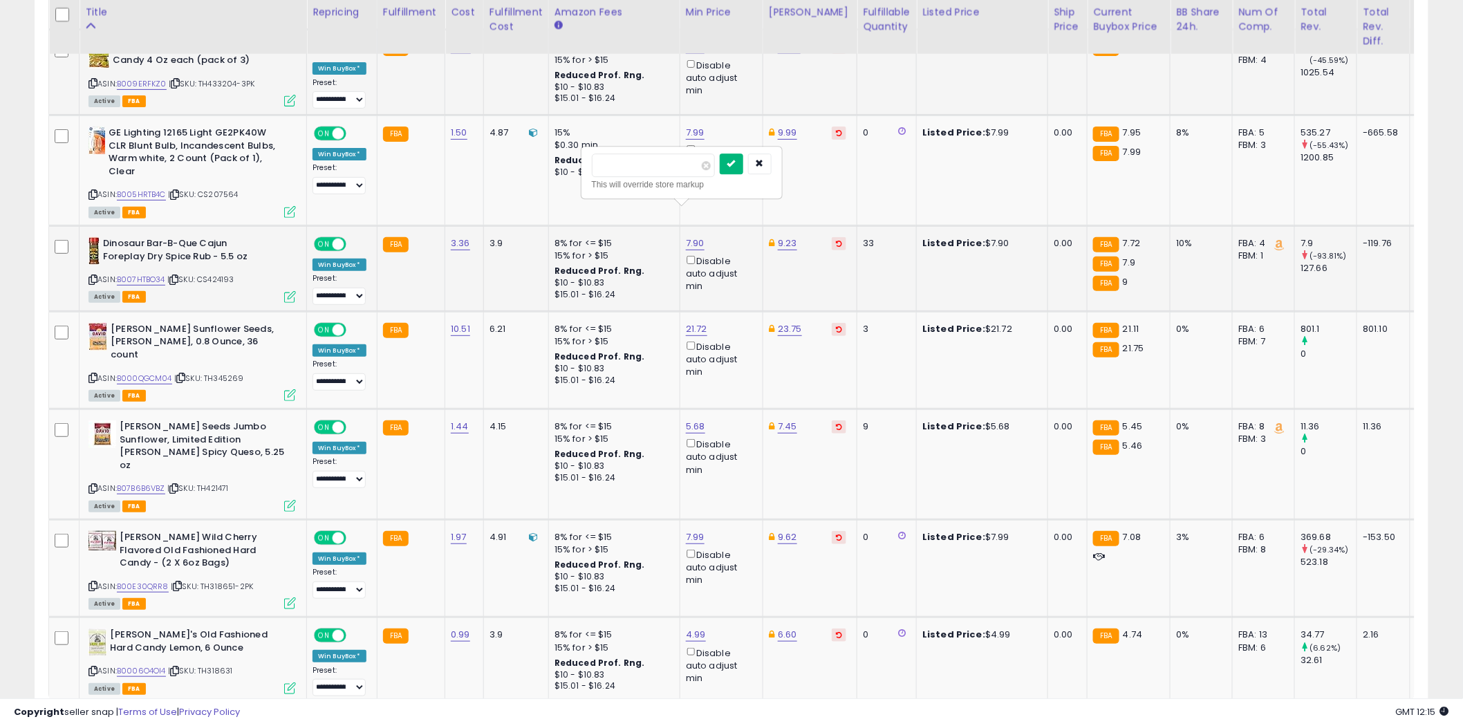
click at [736, 161] on icon "submit" at bounding box center [731, 163] width 8 height 8
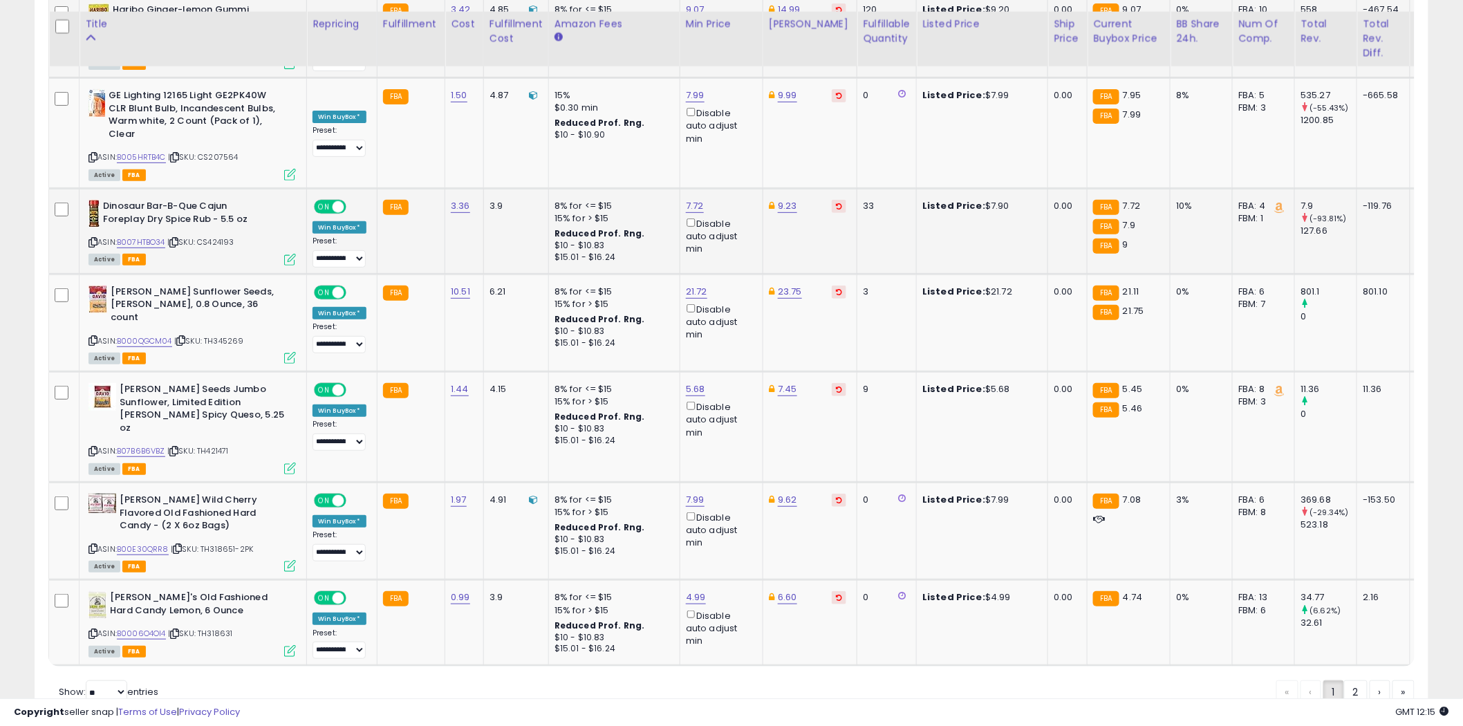
scroll to position [2358, 0]
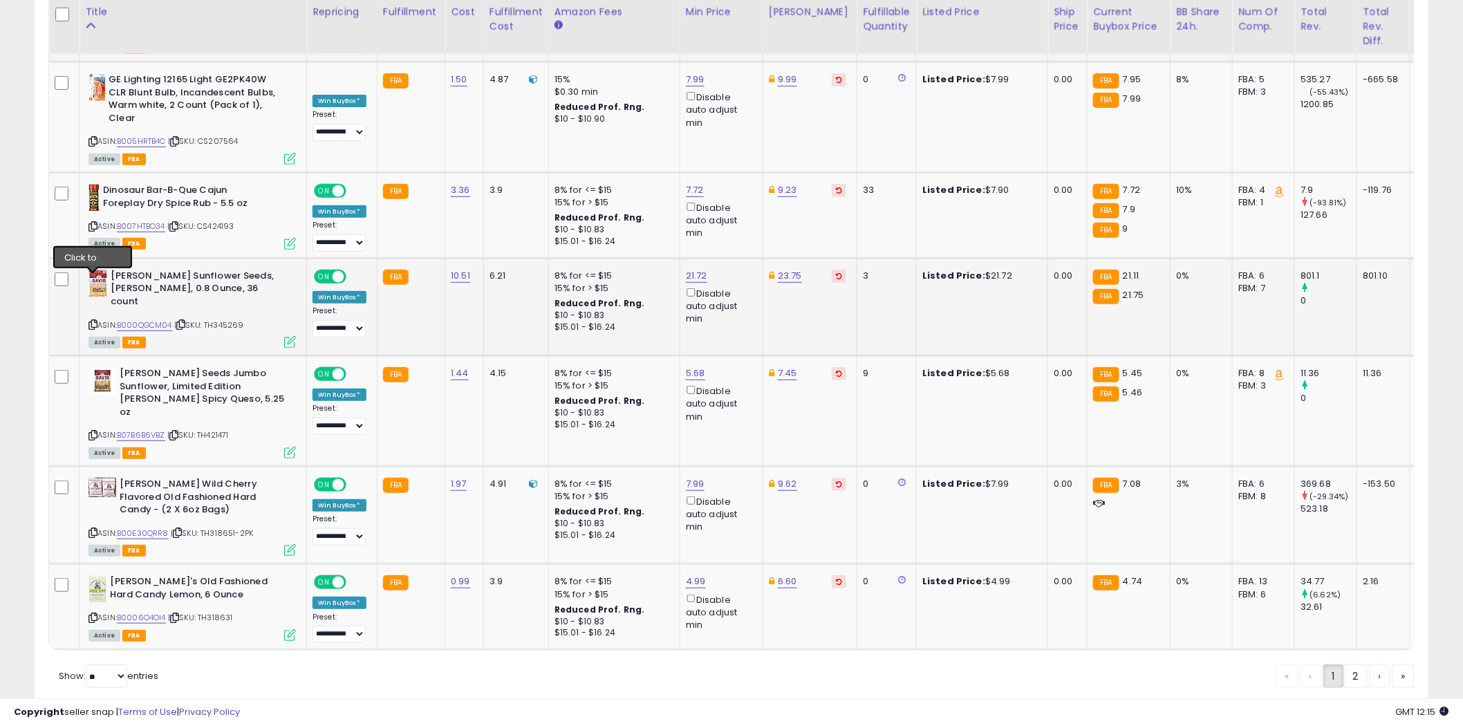
click at [93, 321] on icon at bounding box center [93, 325] width 9 height 8
click at [94, 432] on icon at bounding box center [93, 436] width 9 height 8
click at [698, 367] on link "5.68" at bounding box center [695, 374] width 19 height 14
type input "****"
click at [736, 279] on icon "submit" at bounding box center [731, 281] width 8 height 8
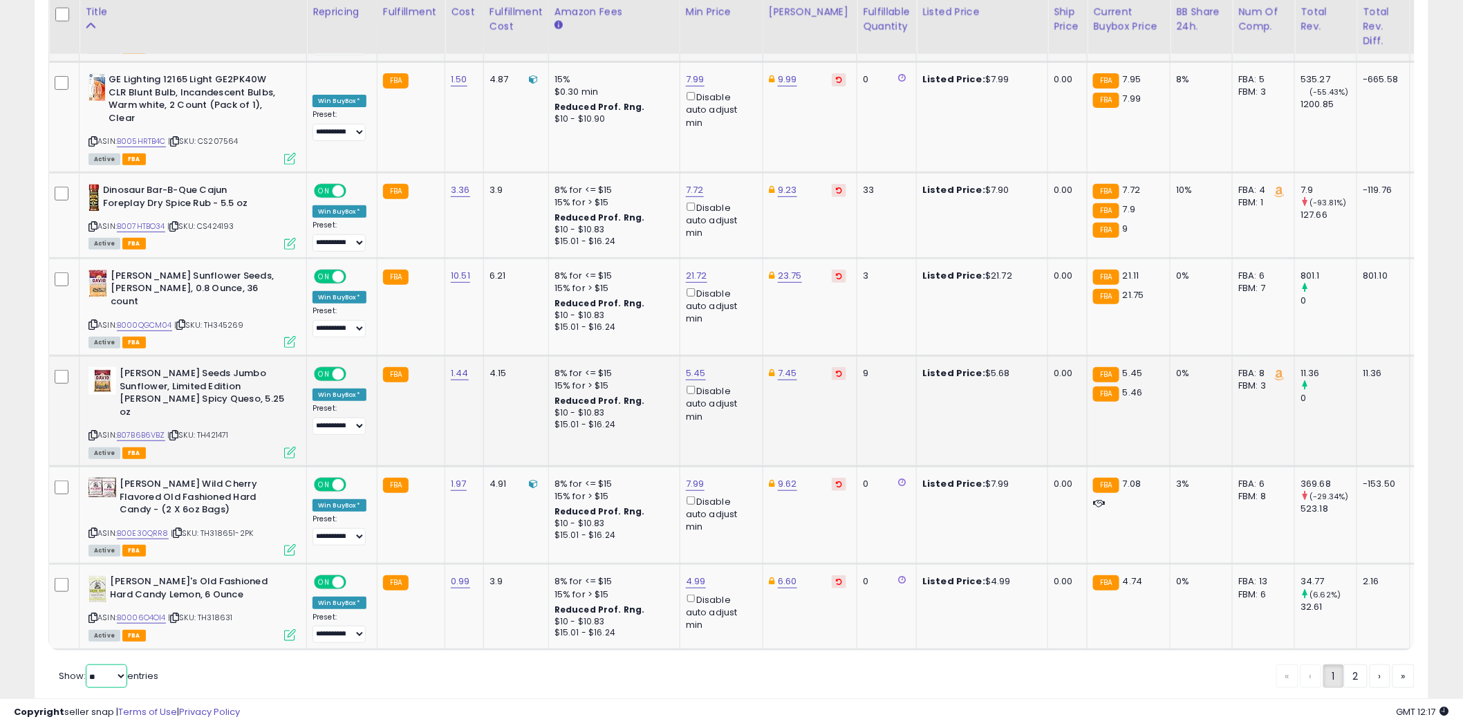
click at [122, 665] on select "** **" at bounding box center [106, 677] width 41 height 24
select select "**"
click at [87, 665] on select "** **" at bounding box center [106, 677] width 41 height 24
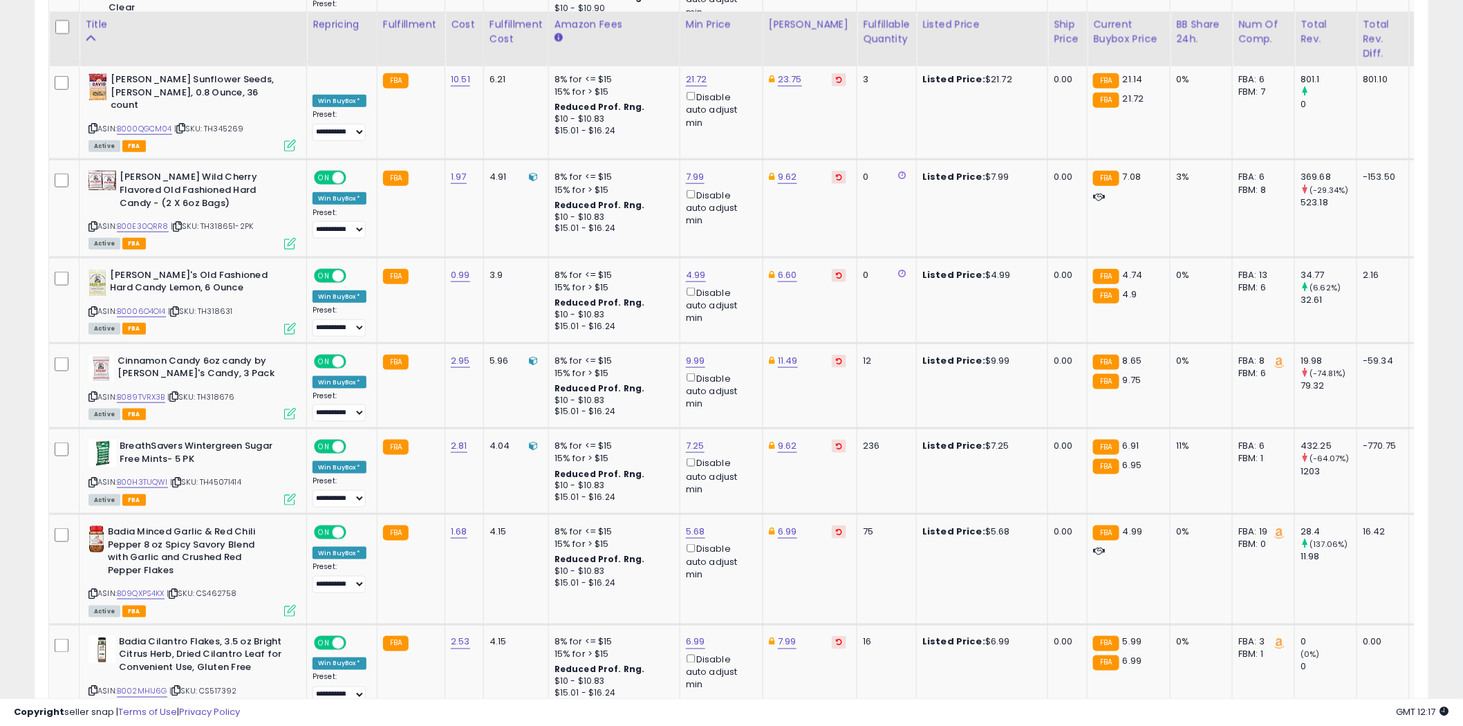
scroll to position [2722, 0]
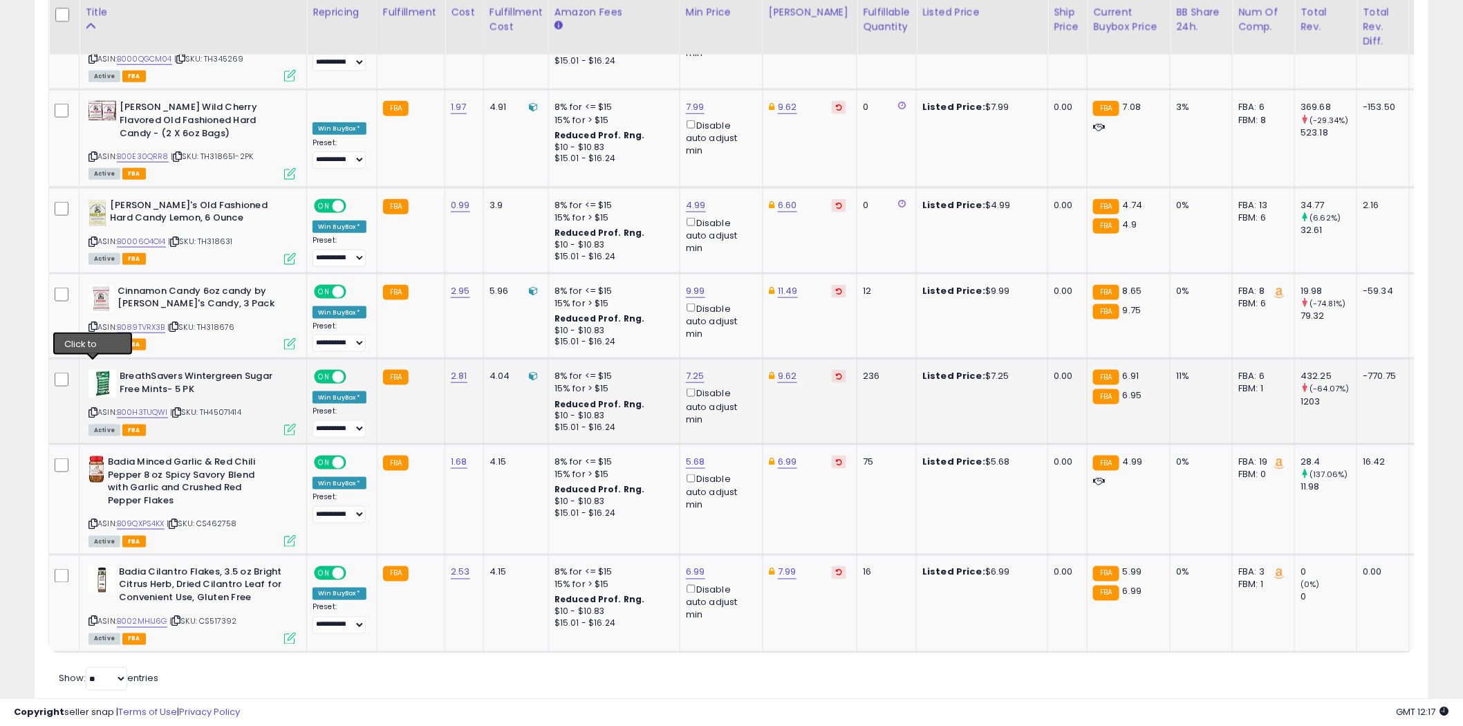
click at [95, 409] on icon at bounding box center [93, 413] width 9 height 8
click at [93, 618] on icon at bounding box center [93, 622] width 9 height 8
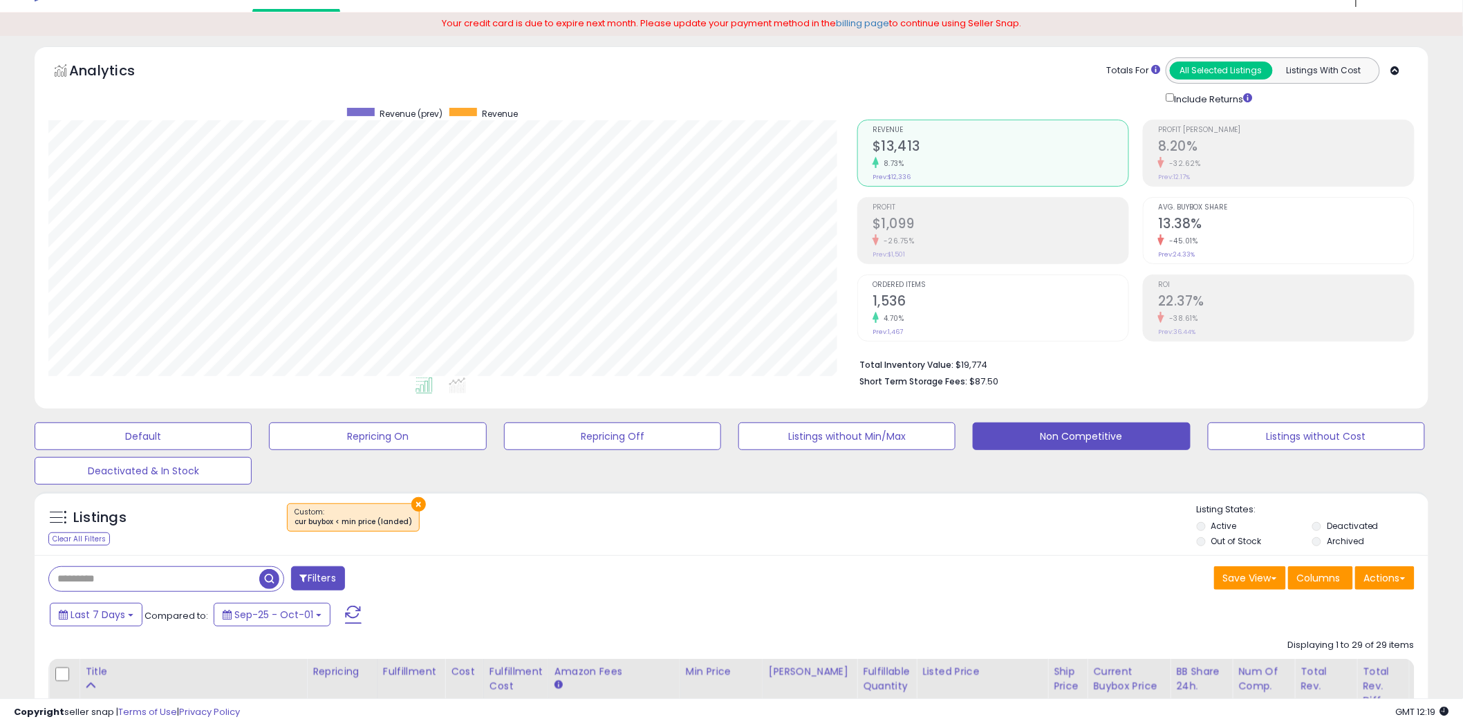
scroll to position [0, 0]
